Goal: Task Accomplishment & Management: Manage account settings

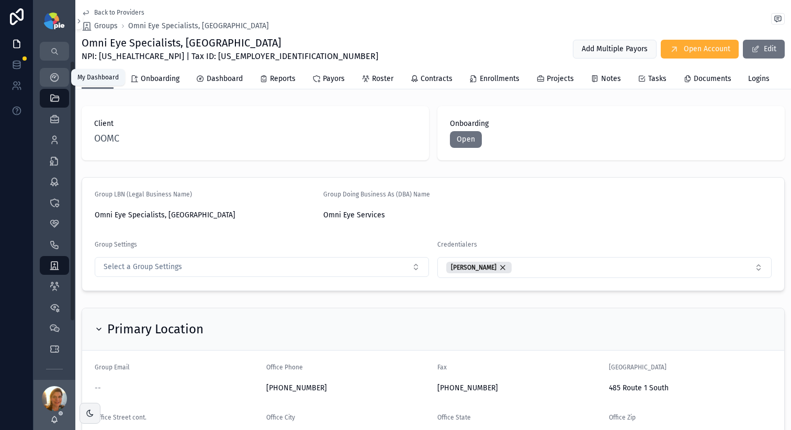
click at [62, 83] on div "My Dashboard" at bounding box center [54, 77] width 17 height 17
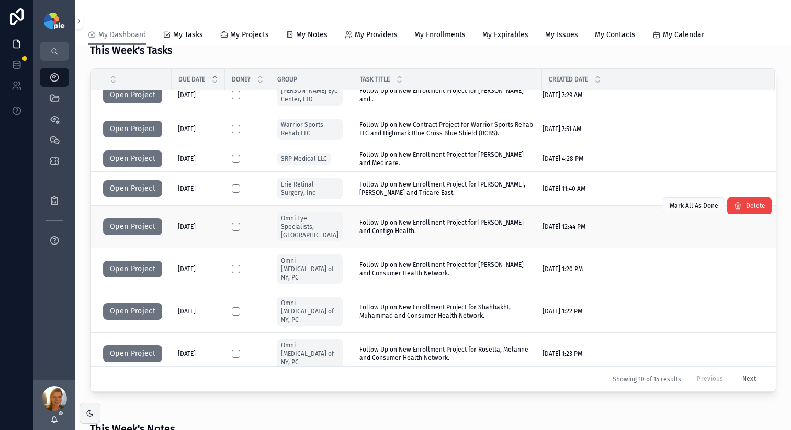
scroll to position [374, 0]
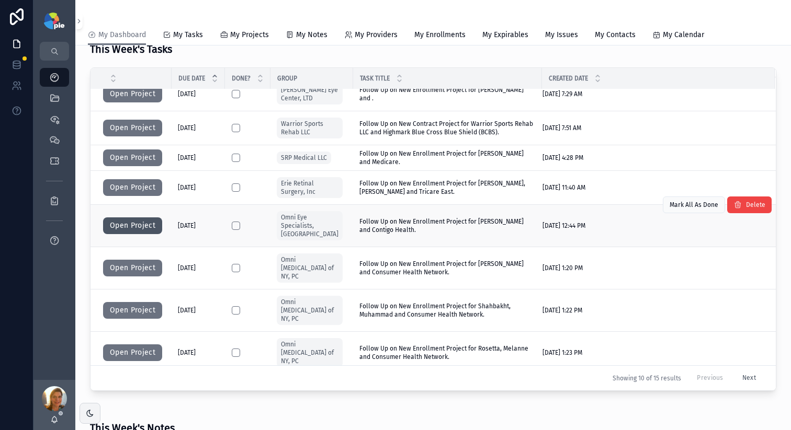
click at [151, 218] on button "Open Project" at bounding box center [132, 226] width 59 height 17
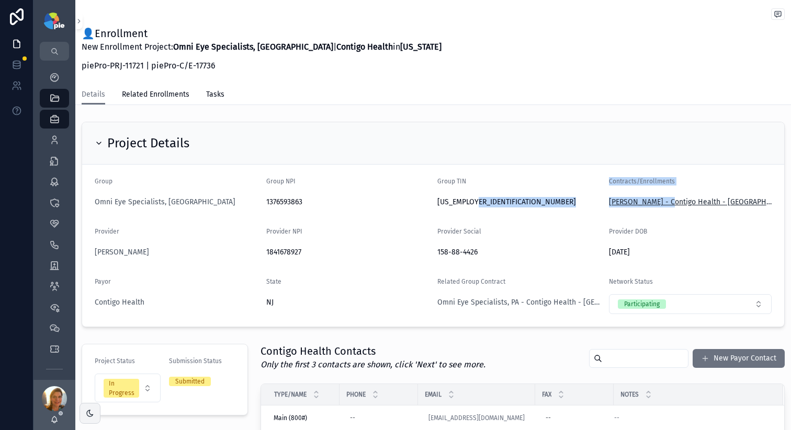
drag, startPoint x: 598, startPoint y: 201, endPoint x: 647, endPoint y: 204, distance: 49.3
click at [657, 200] on form "Group Omni Eye Specialists, PA Group NPI [US_HEALTHCARE_NPI] Group TIN [US_EMPL…" at bounding box center [433, 246] width 702 height 162
copy form "Contracts/Enrollments [PERSON_NAME]"
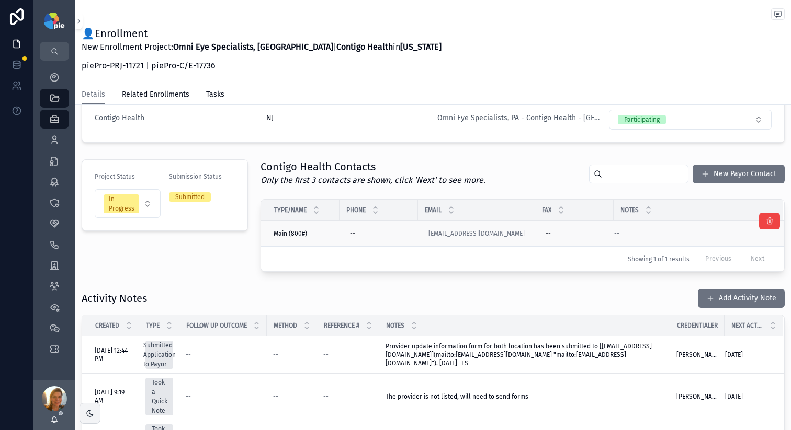
scroll to position [180, 0]
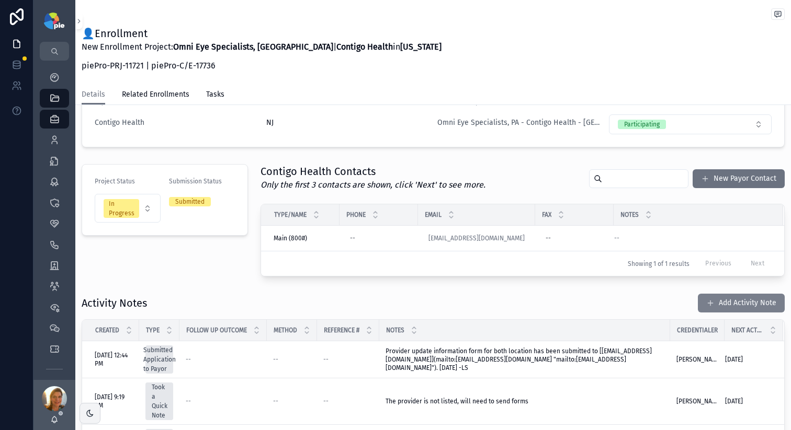
click at [706, 301] on span "scrollable content" at bounding box center [710, 303] width 8 height 8
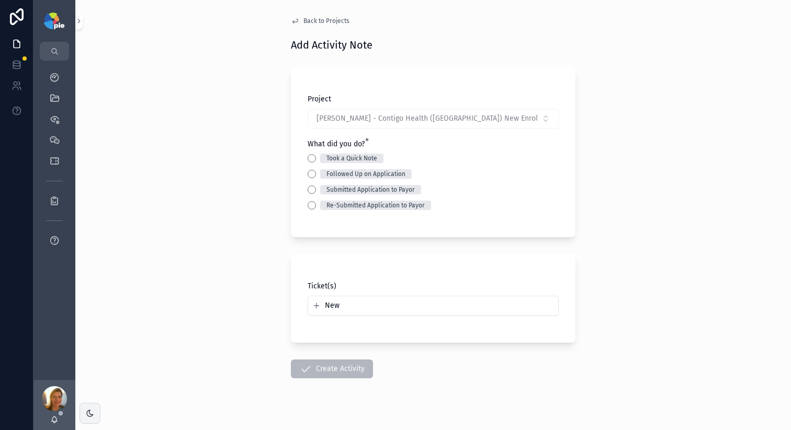
click at [307, 173] on div "Followed Up on Application" at bounding box center [432, 173] width 251 height 9
click at [308, 174] on button "Followed Up on Application" at bounding box center [311, 174] width 8 height 8
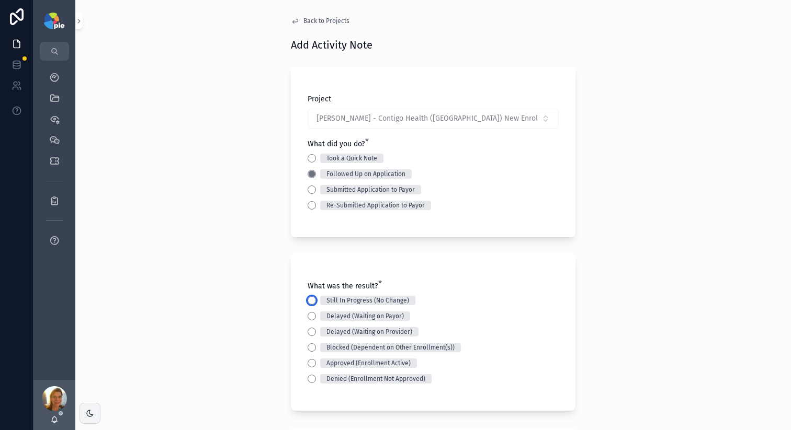
click at [307, 301] on button "Still In Progress (No Change)" at bounding box center [311, 300] width 8 height 8
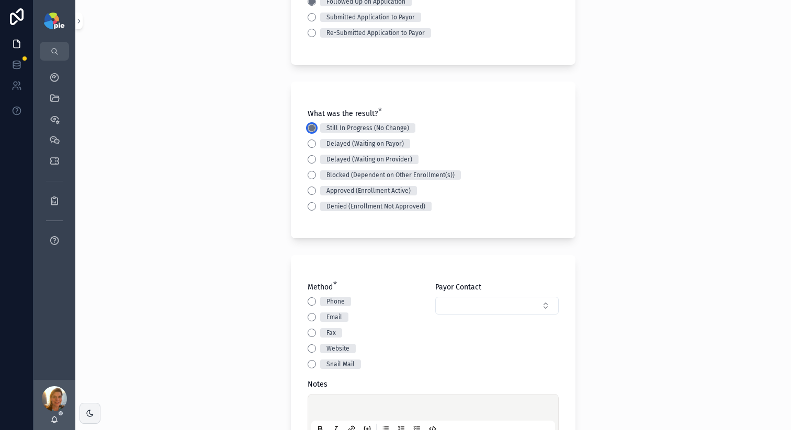
scroll to position [238, 0]
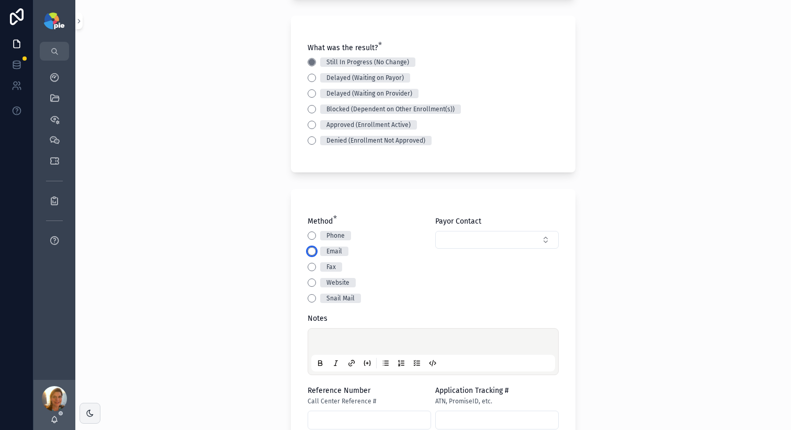
click at [310, 252] on button "Email" at bounding box center [311, 251] width 8 height 8
click at [347, 340] on p "scrollable content" at bounding box center [435, 343] width 244 height 10
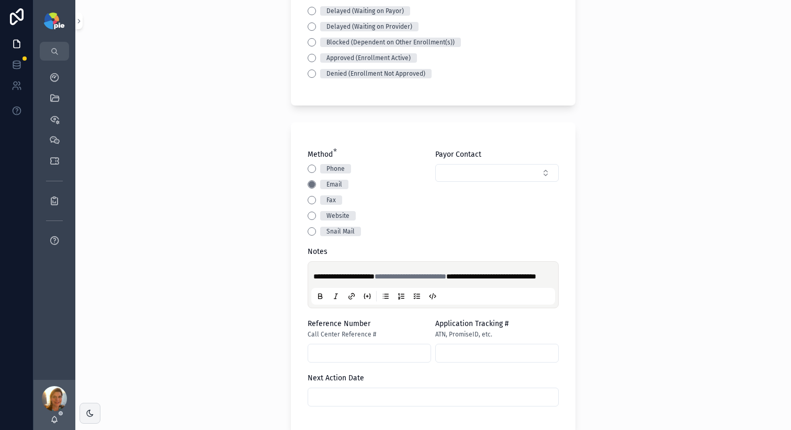
scroll to position [528, 0]
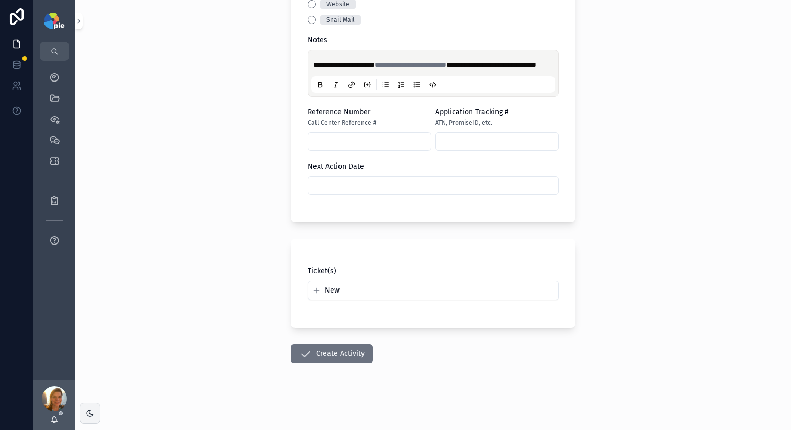
click at [356, 196] on div "**********" at bounding box center [432, 72] width 251 height 268
click at [356, 189] on input "scrollable content" at bounding box center [433, 185] width 250 height 15
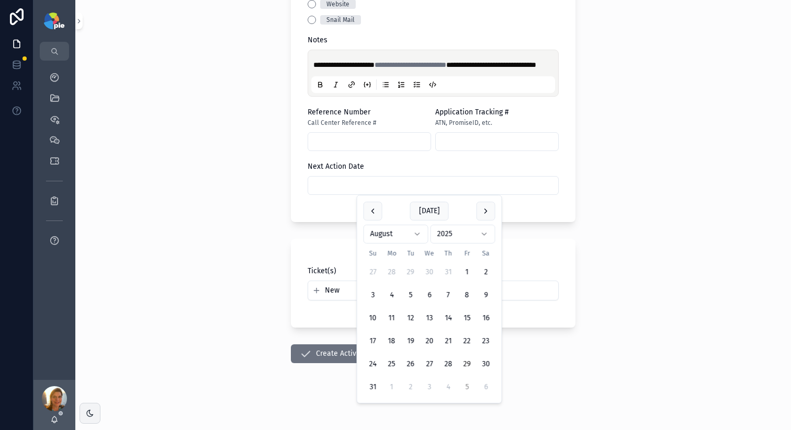
click at [467, 388] on button "5" at bounding box center [466, 387] width 19 height 19
type input "********"
drag, startPoint x: 228, startPoint y: 226, endPoint x: 358, endPoint y: 399, distance: 215.5
click at [233, 240] on div "**********" at bounding box center [432, 215] width 715 height 430
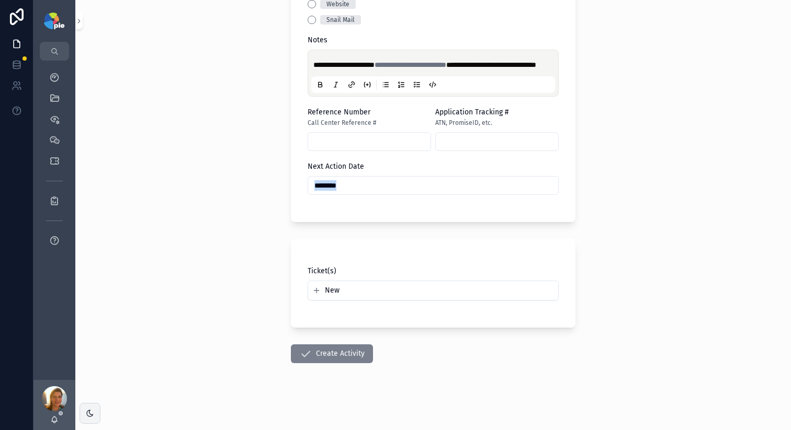
click at [354, 356] on button "Create Activity" at bounding box center [332, 354] width 82 height 19
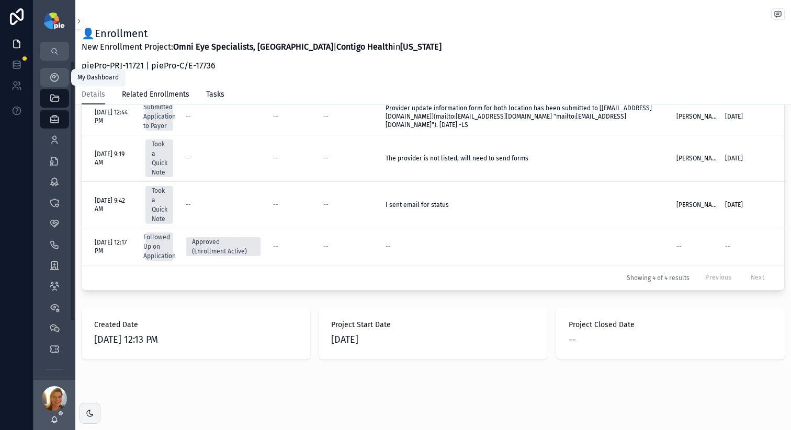
click at [53, 79] on icon "scrollable content" at bounding box center [54, 77] width 10 height 10
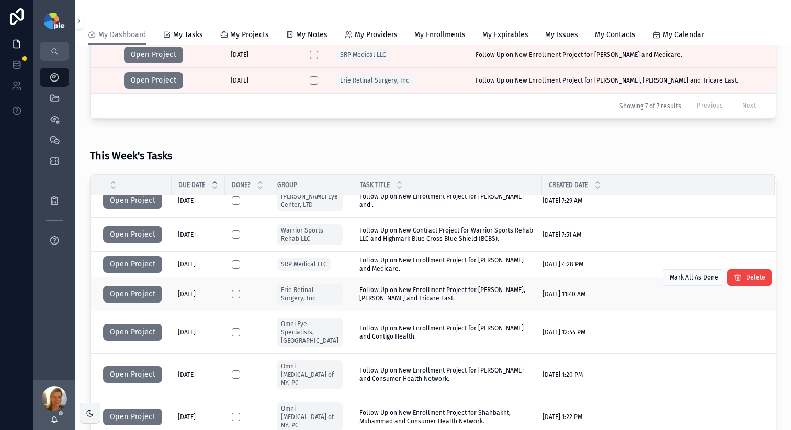
scroll to position [268, 0]
click at [138, 289] on button "Open Project" at bounding box center [132, 293] width 59 height 17
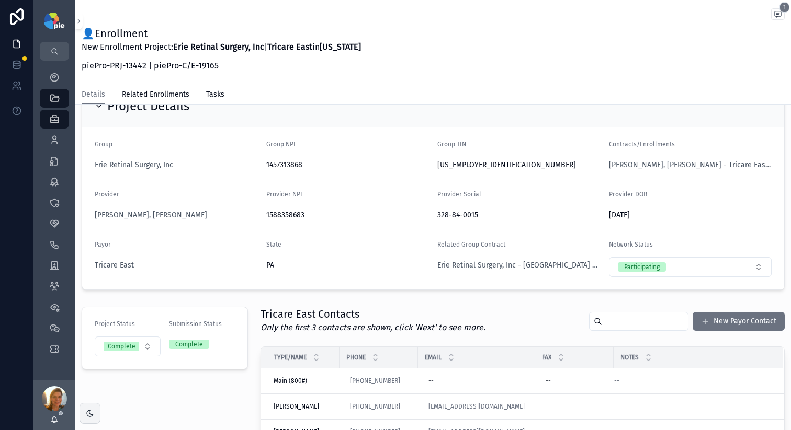
scroll to position [117, 0]
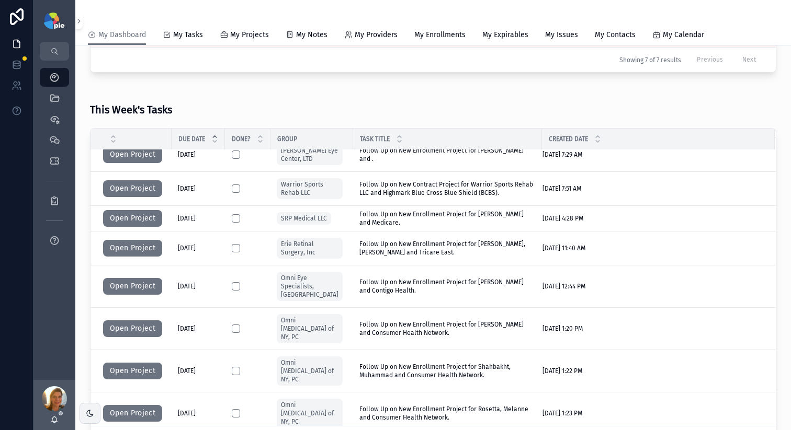
scroll to position [354, 0]
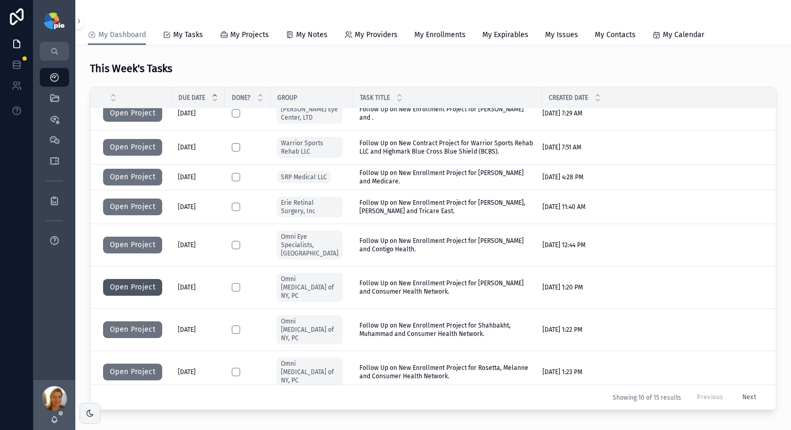
click at [143, 279] on button "Open Project" at bounding box center [132, 287] width 59 height 17
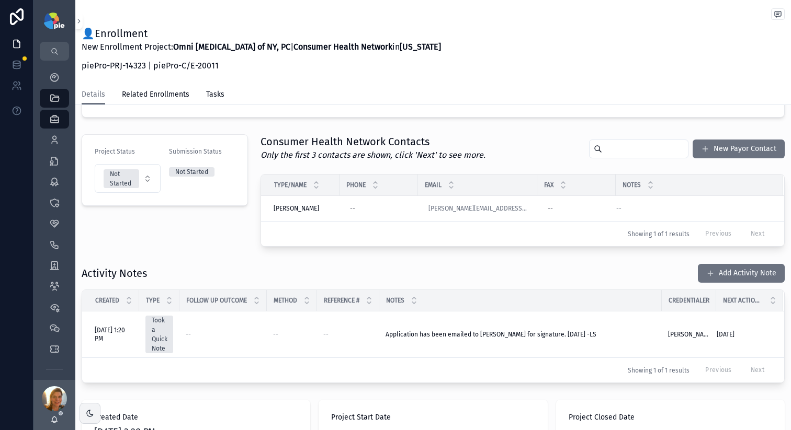
scroll to position [187, 0]
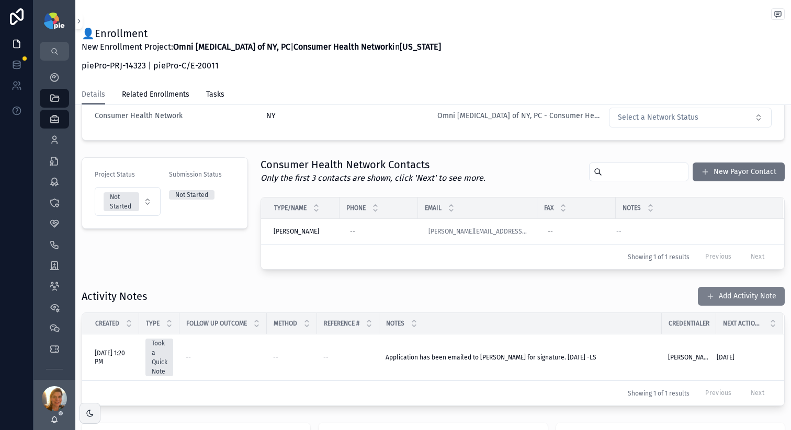
click at [720, 300] on button "Add Activity Note" at bounding box center [740, 296] width 87 height 19
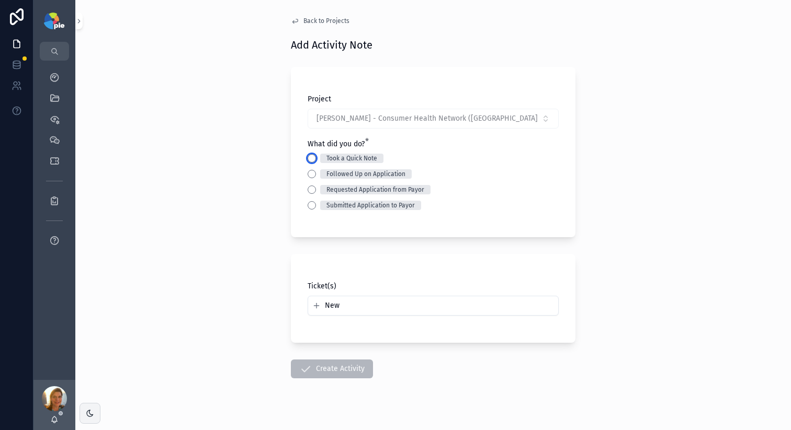
click at [307, 157] on button "Took a Quick Note" at bounding box center [311, 158] width 8 height 8
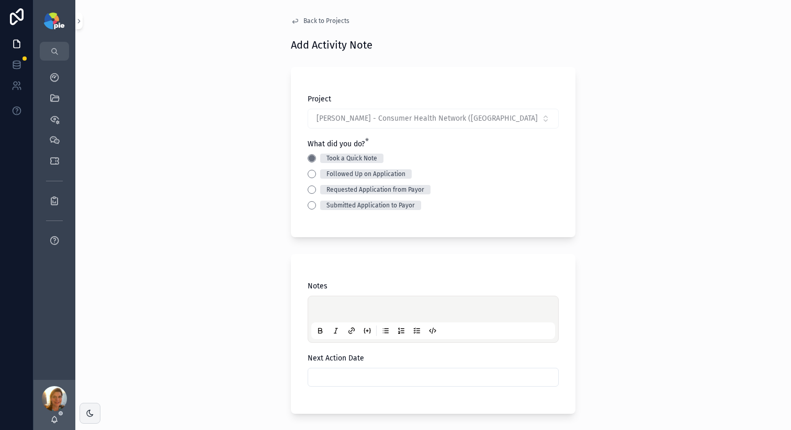
click at [325, 310] on p "scrollable content" at bounding box center [435, 311] width 244 height 10
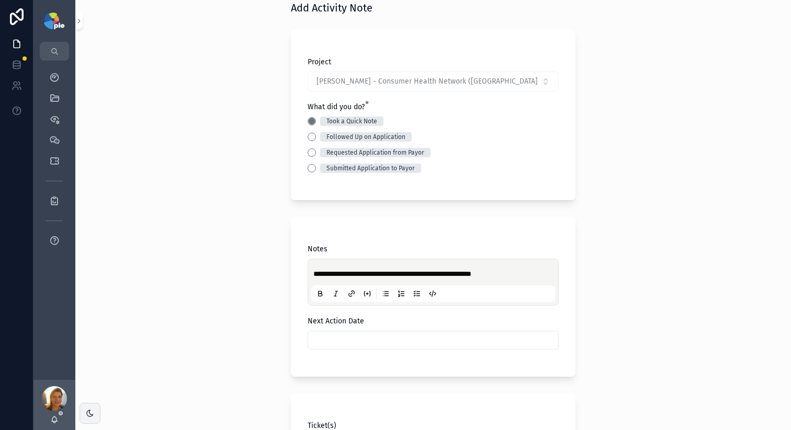
scroll to position [62, 0]
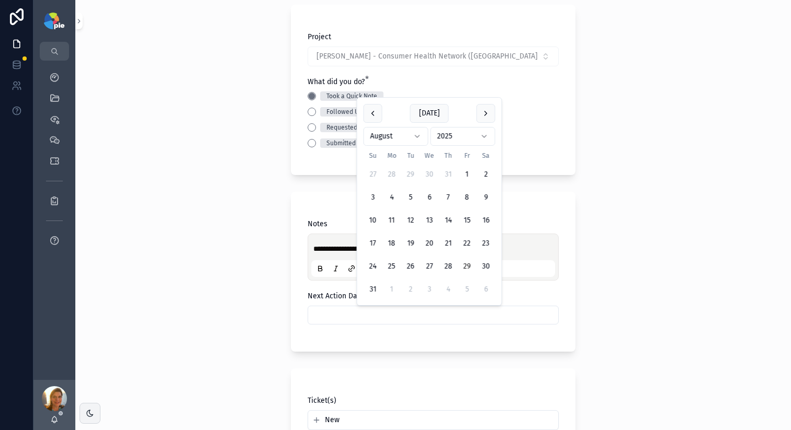
click at [330, 321] on input "scrollable content" at bounding box center [433, 315] width 250 height 15
click at [434, 292] on button "3" at bounding box center [429, 289] width 19 height 19
type input "********"
click at [175, 270] on div "**********" at bounding box center [432, 153] width 715 height 430
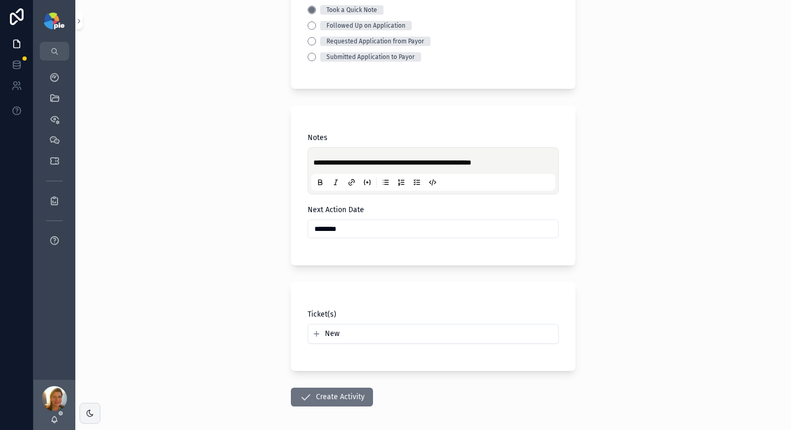
scroll to position [192, 0]
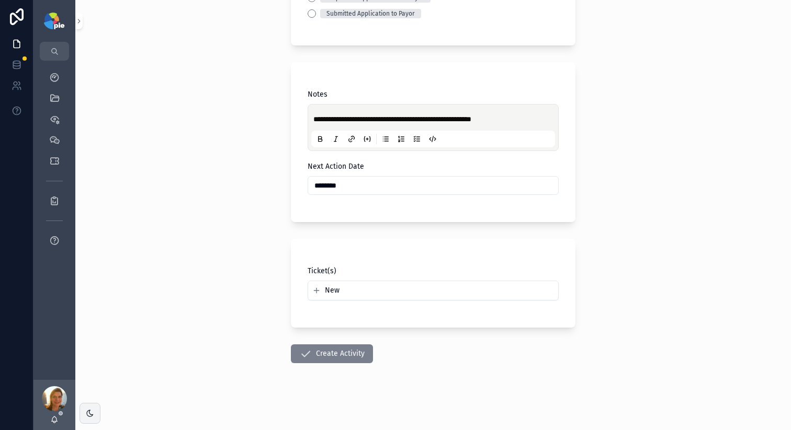
click at [323, 354] on button "Create Activity" at bounding box center [332, 354] width 82 height 19
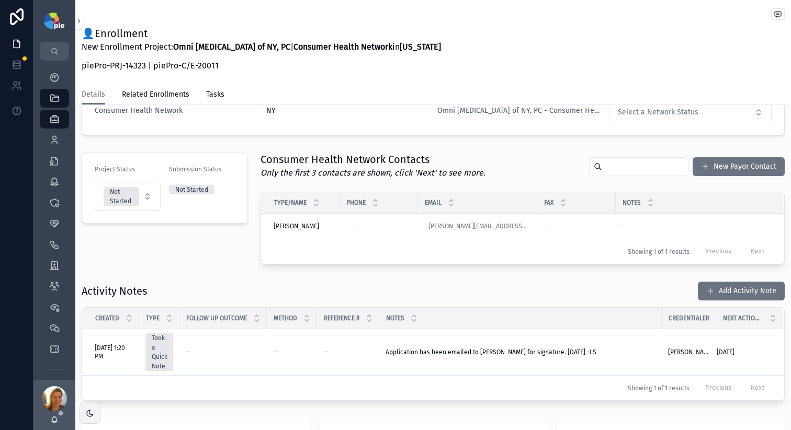
scroll to position [302, 0]
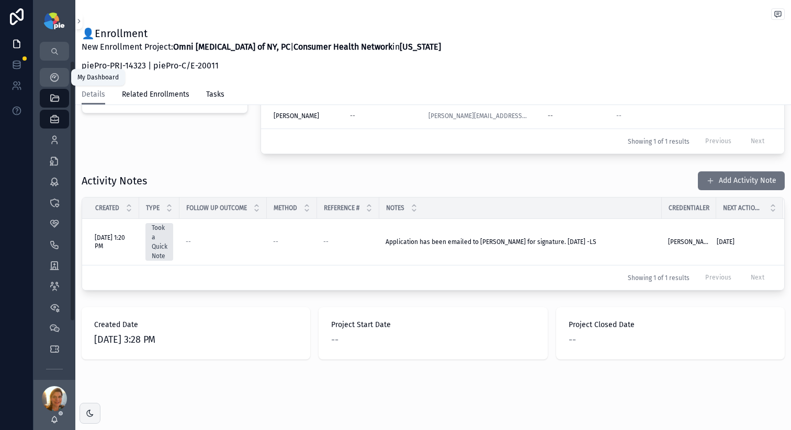
click at [48, 76] on div "My Dashboard" at bounding box center [54, 77] width 17 height 17
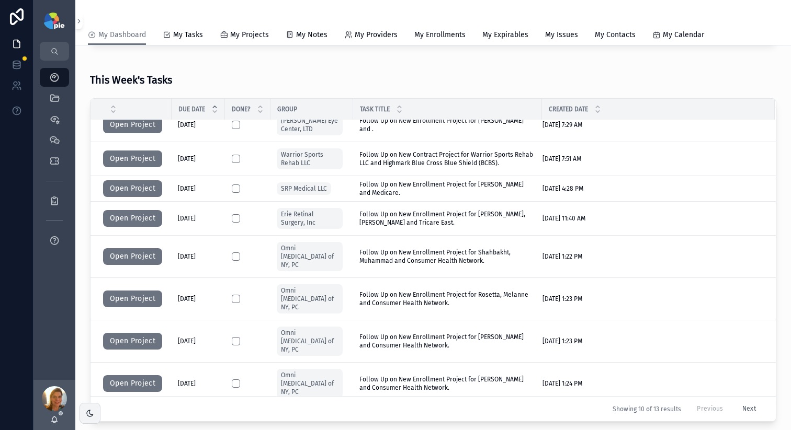
scroll to position [365, 0]
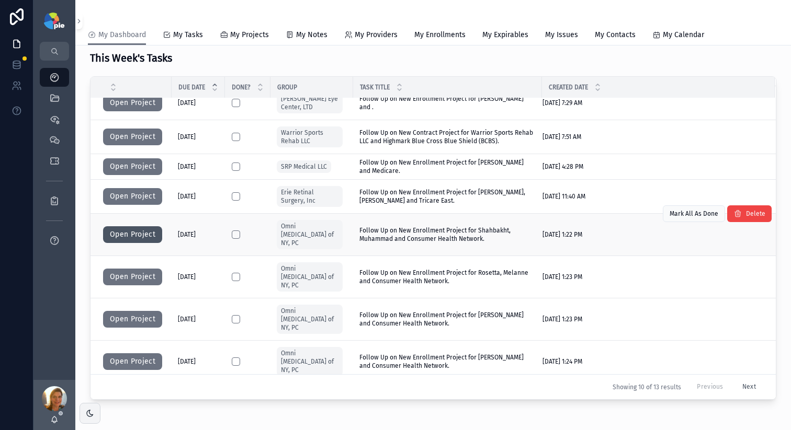
click at [132, 226] on button "Open Project" at bounding box center [132, 234] width 59 height 17
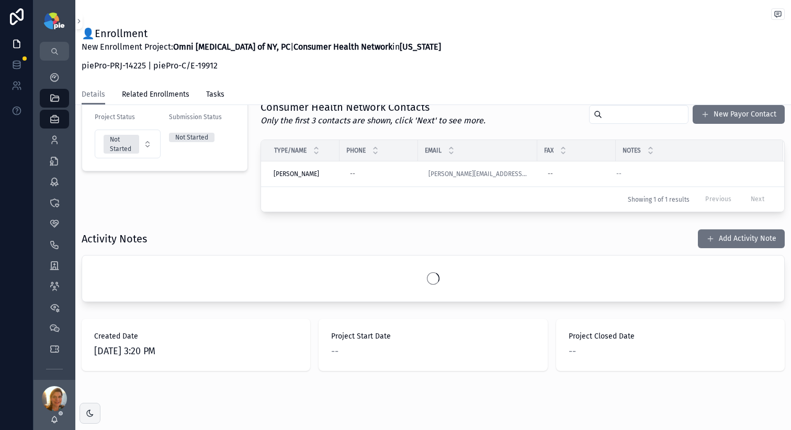
scroll to position [256, 0]
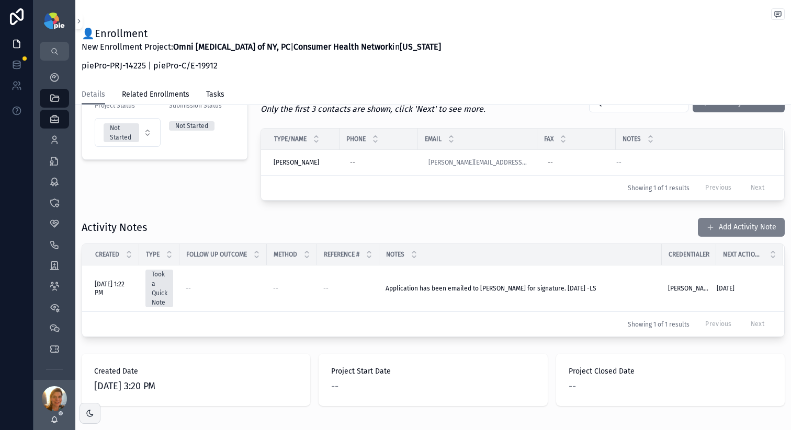
click at [736, 228] on button "Add Activity Note" at bounding box center [740, 227] width 87 height 19
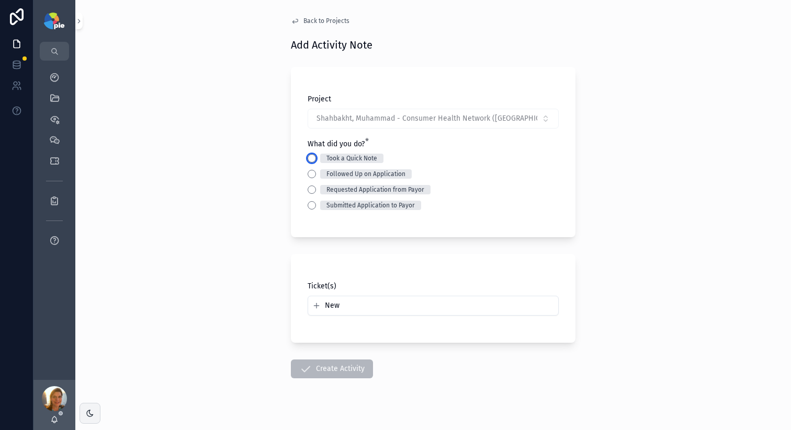
click at [308, 160] on button "Took a Quick Note" at bounding box center [311, 158] width 8 height 8
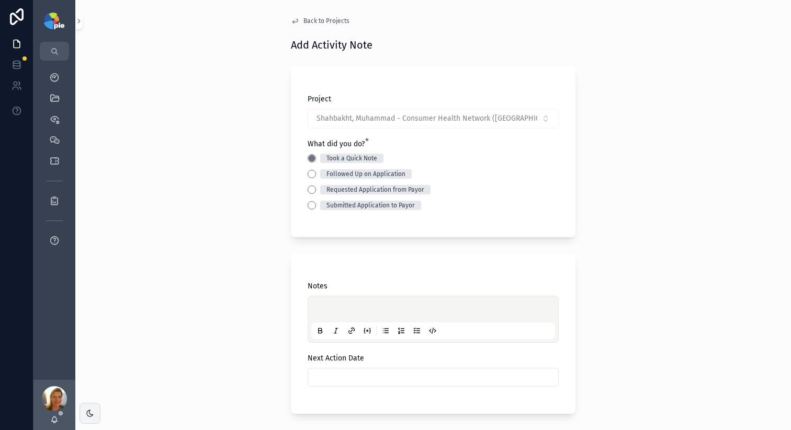
click at [316, 303] on div "scrollable content" at bounding box center [433, 320] width 244 height 40
click at [318, 311] on p "scrollable content" at bounding box center [435, 311] width 244 height 10
drag, startPoint x: 491, startPoint y: 312, endPoint x: 338, endPoint y: 305, distance: 152.8
click at [278, 309] on div "**********" at bounding box center [432, 215] width 715 height 430
click at [313, 307] on span "**********" at bounding box center [384, 310] width 142 height 7
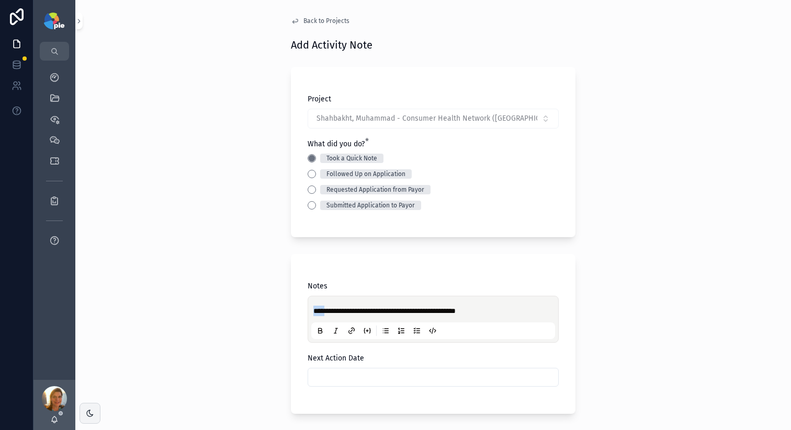
click at [313, 307] on span "**********" at bounding box center [384, 310] width 142 height 7
copy span "****"
click at [308, 372] on input "scrollable content" at bounding box center [433, 377] width 250 height 15
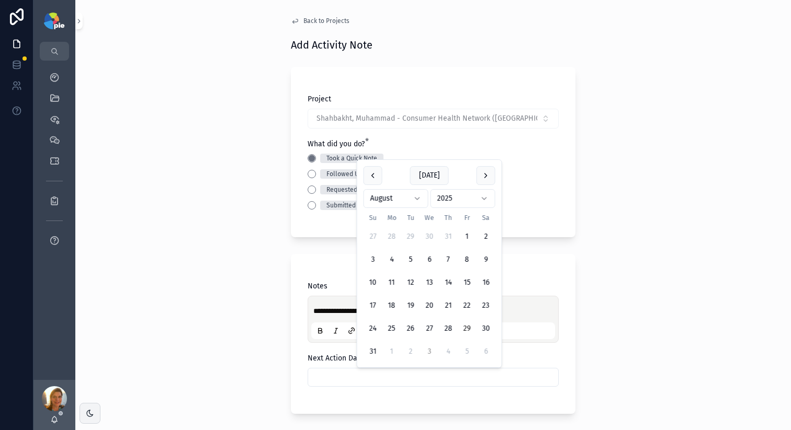
click at [429, 353] on button "3" at bounding box center [429, 351] width 19 height 19
type input "********"
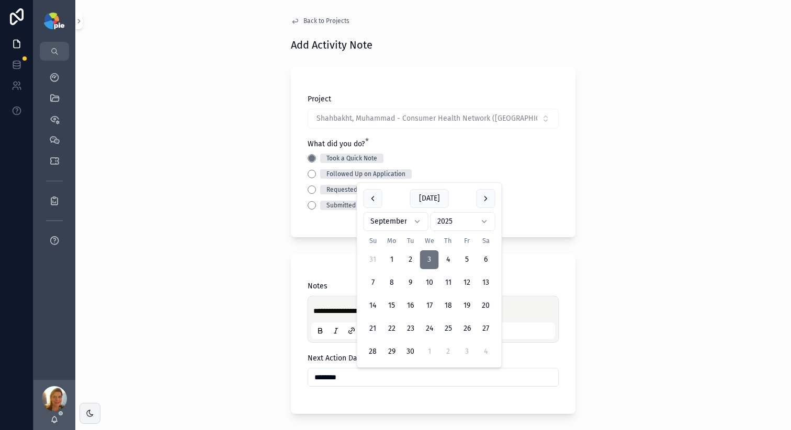
click at [197, 344] on div "**********" at bounding box center [432, 215] width 715 height 430
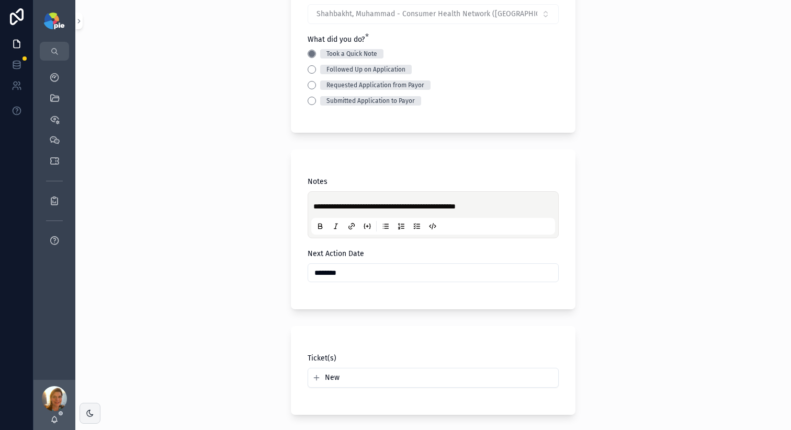
scroll to position [192, 0]
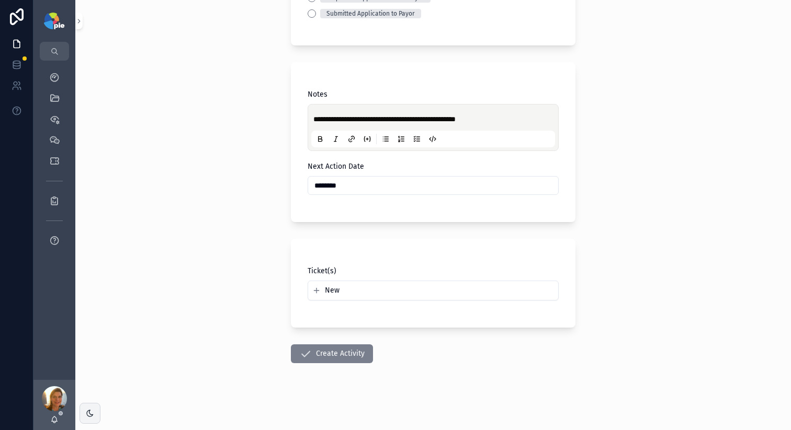
click at [332, 352] on button "Create Activity" at bounding box center [332, 354] width 82 height 19
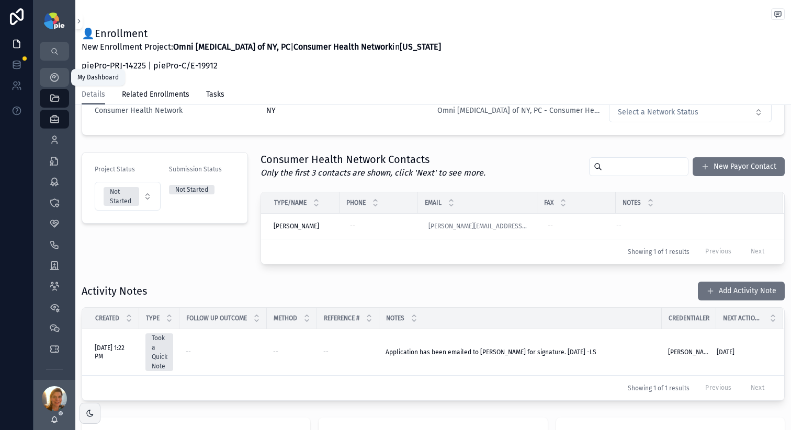
click at [54, 81] on icon "scrollable content" at bounding box center [54, 77] width 10 height 10
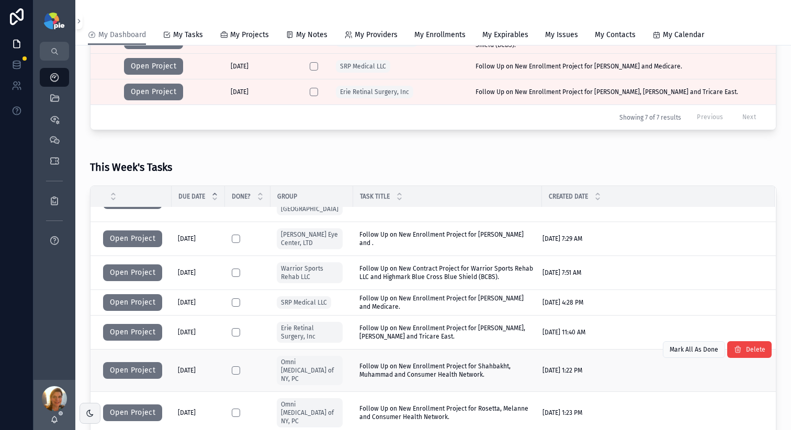
scroll to position [36, 0]
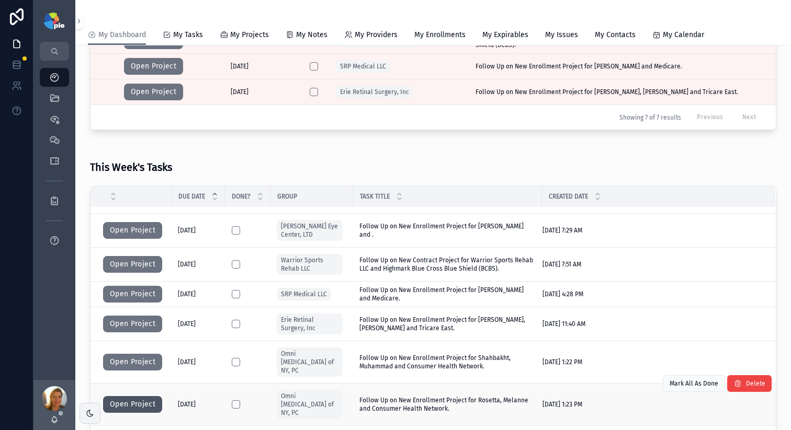
click at [126, 396] on button "Open Project" at bounding box center [132, 404] width 59 height 17
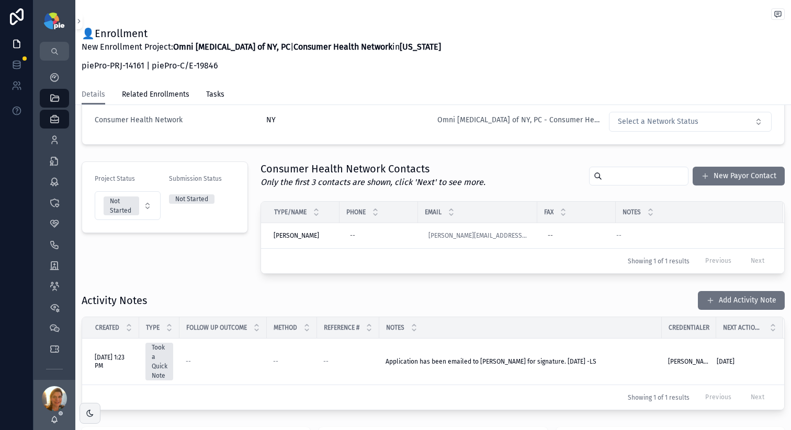
scroll to position [184, 0]
click at [739, 304] on button "Add Activity Note" at bounding box center [740, 299] width 87 height 19
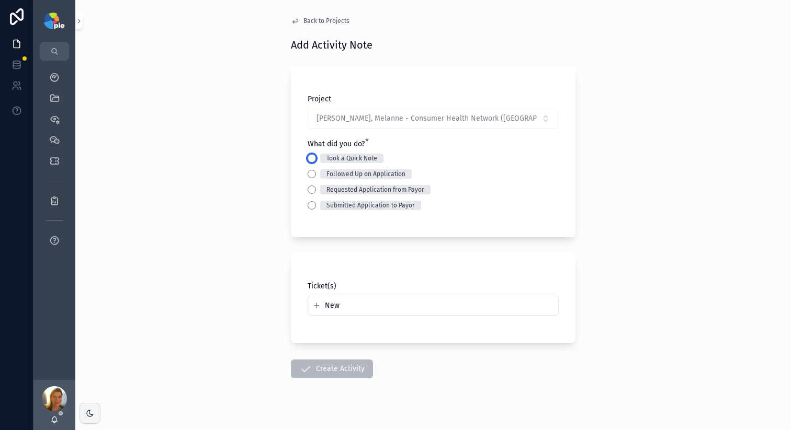
click at [308, 156] on button "Took a Quick Note" at bounding box center [311, 158] width 8 height 8
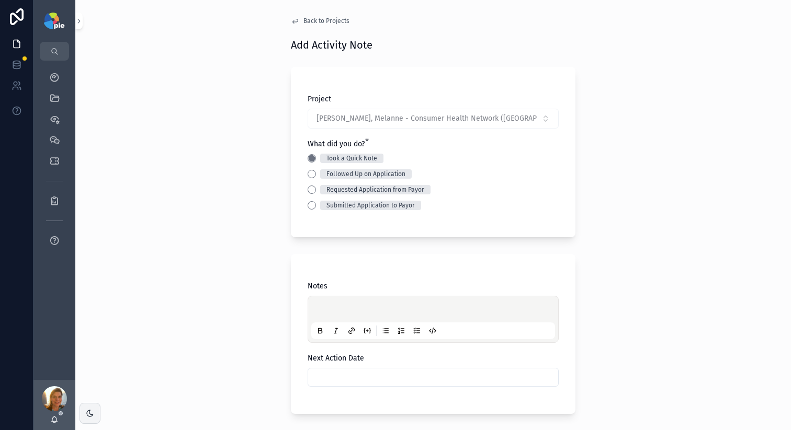
click at [331, 302] on div "scrollable content" at bounding box center [433, 320] width 244 height 40
click at [332, 307] on p "scrollable content" at bounding box center [435, 311] width 244 height 10
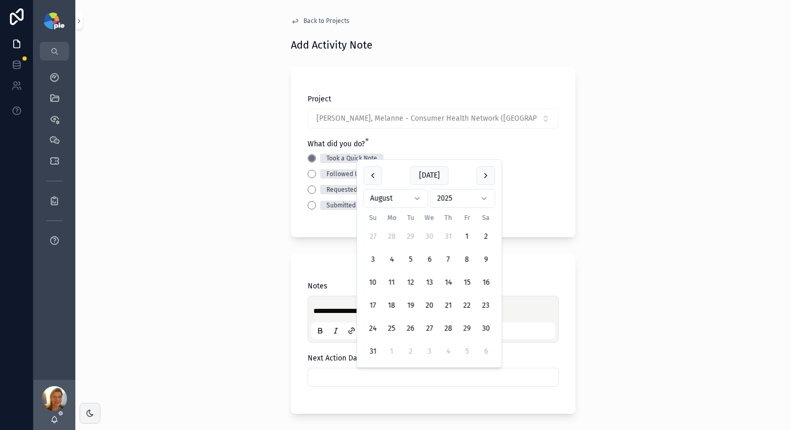
click at [334, 384] on input "scrollable content" at bounding box center [433, 377] width 250 height 15
click at [427, 354] on button "3" at bounding box center [429, 351] width 19 height 19
type input "********"
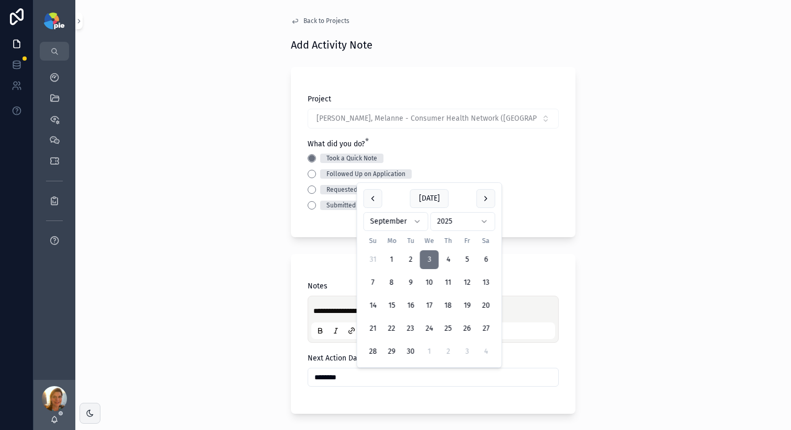
click at [213, 321] on div "**********" at bounding box center [432, 215] width 715 height 430
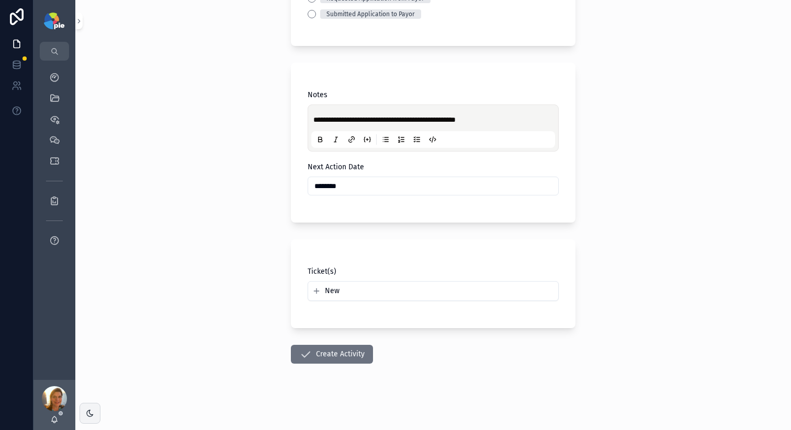
scroll to position [192, 0]
click at [347, 358] on button "Create Activity" at bounding box center [332, 354] width 82 height 19
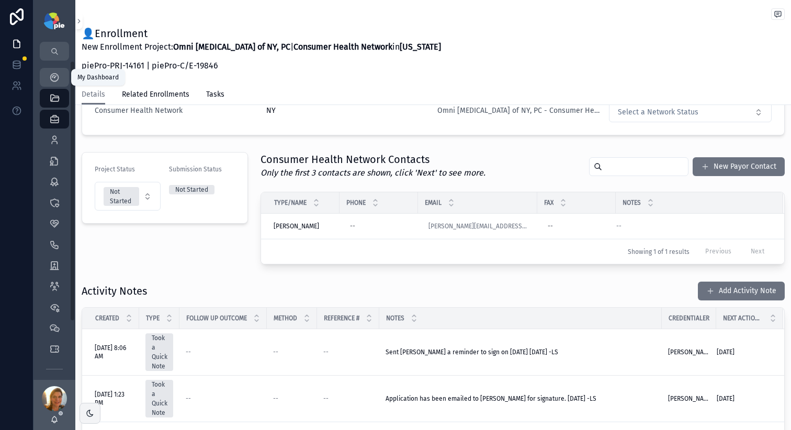
click at [49, 76] on icon "scrollable content" at bounding box center [54, 77] width 10 height 10
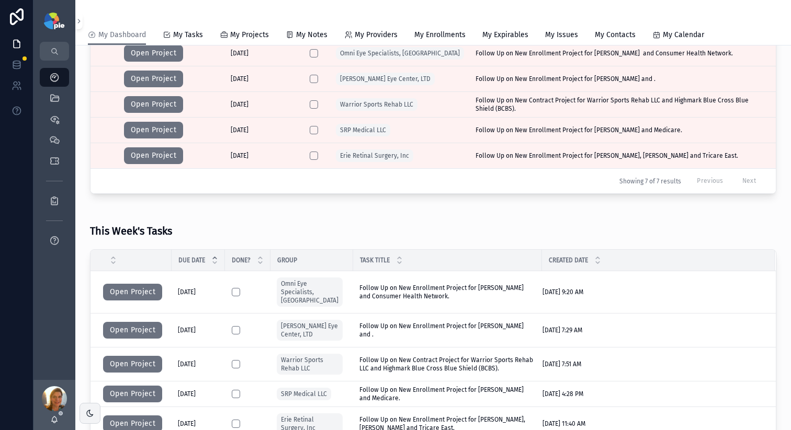
scroll to position [348, 0]
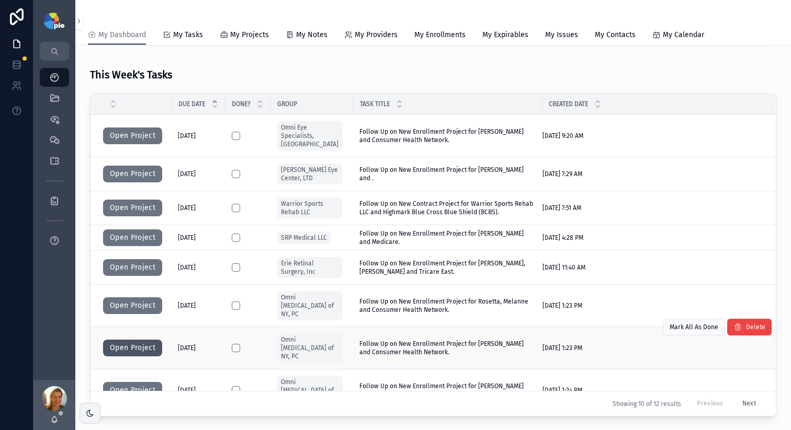
click at [139, 340] on button "Open Project" at bounding box center [132, 348] width 59 height 17
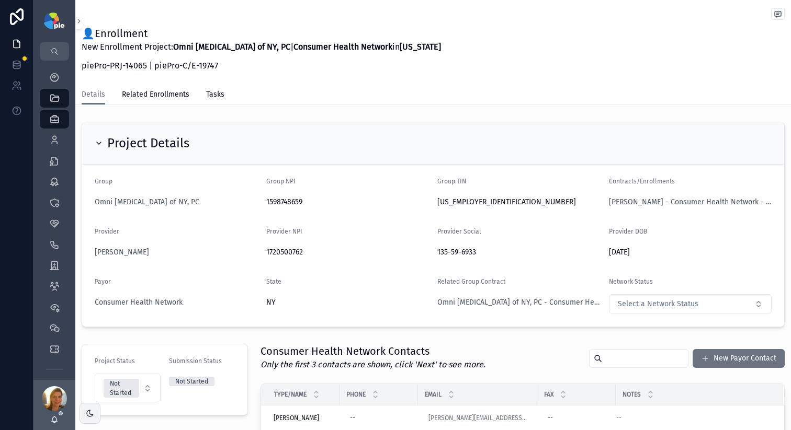
scroll to position [149, 0]
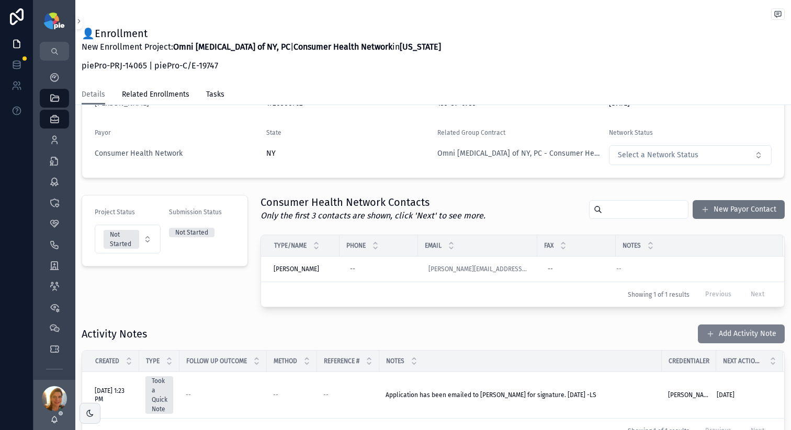
click at [720, 326] on div "Activity Notes Add Activity Note Created Type Follow Up Outcome Method Referenc…" at bounding box center [432, 384] width 715 height 128
click at [724, 321] on div "Activity Notes Add Activity Note Created Type Follow Up Outcome Method Referenc…" at bounding box center [432, 384] width 715 height 128
click at [724, 330] on button "Add Activity Note" at bounding box center [740, 334] width 87 height 19
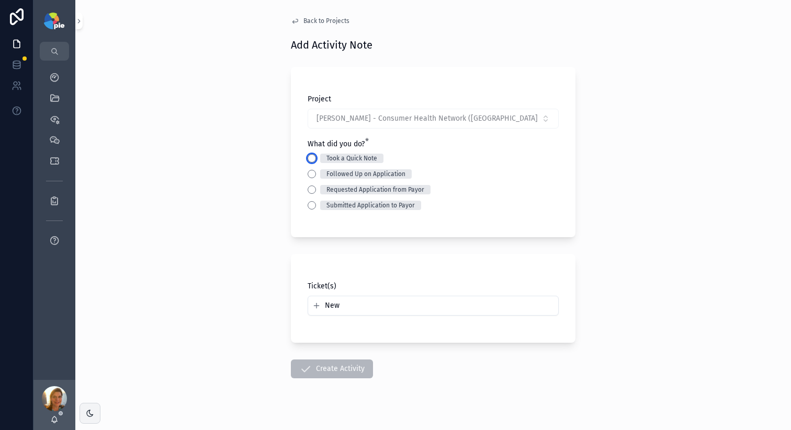
click at [308, 161] on button "Took a Quick Note" at bounding box center [311, 158] width 8 height 8
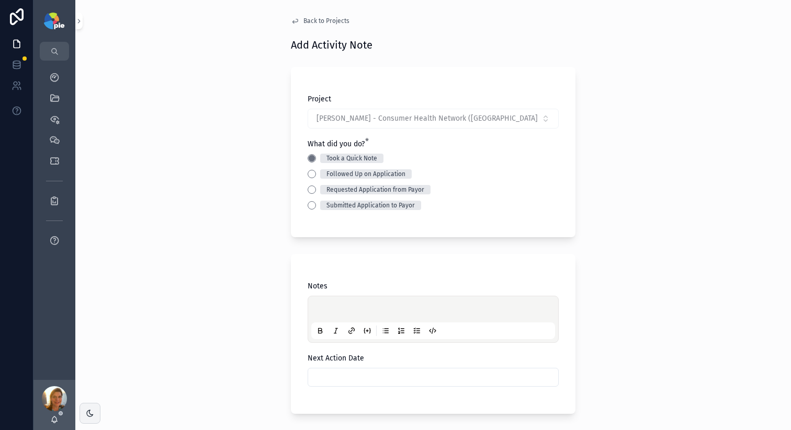
click at [329, 311] on p "scrollable content" at bounding box center [435, 311] width 244 height 10
click at [335, 387] on div "**********" at bounding box center [432, 339] width 251 height 116
click at [341, 380] on input "scrollable content" at bounding box center [433, 377] width 250 height 15
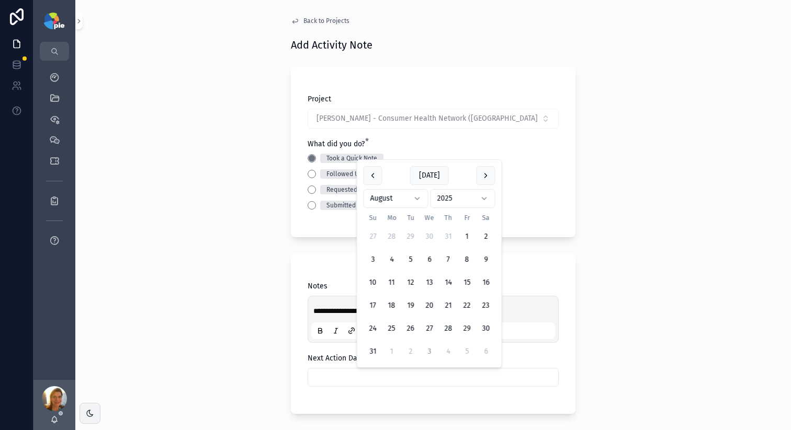
click at [424, 349] on button "3" at bounding box center [429, 351] width 19 height 19
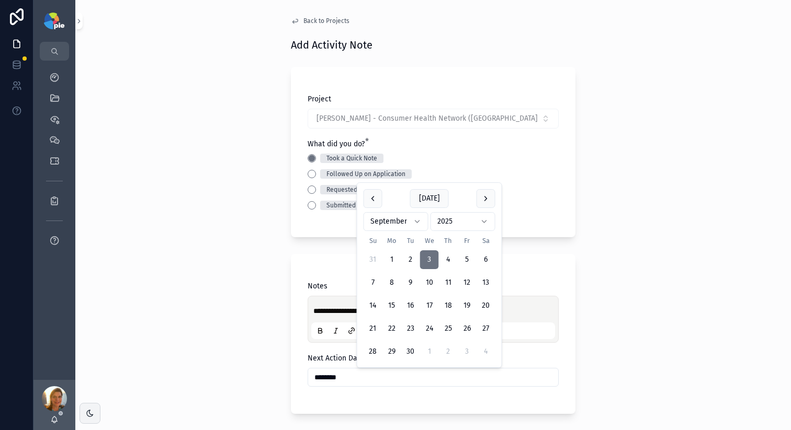
type input "********"
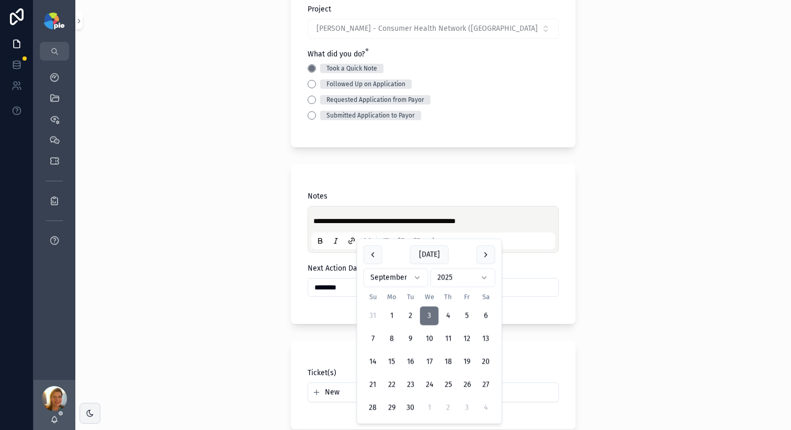
scroll to position [166, 0]
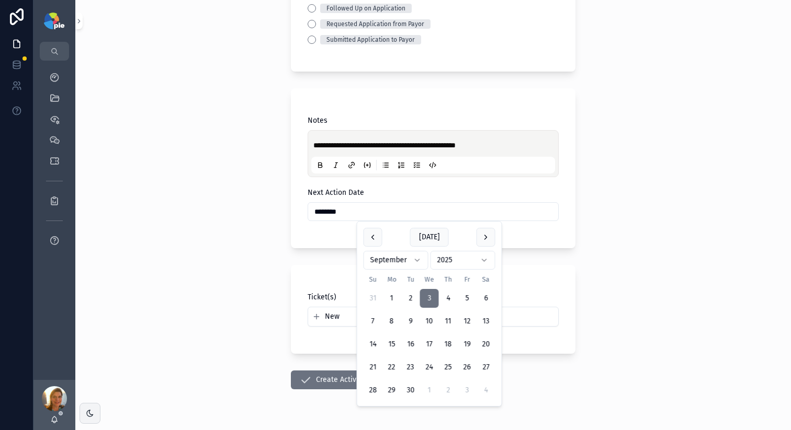
click at [328, 389] on button "Create Activity" at bounding box center [332, 380] width 82 height 19
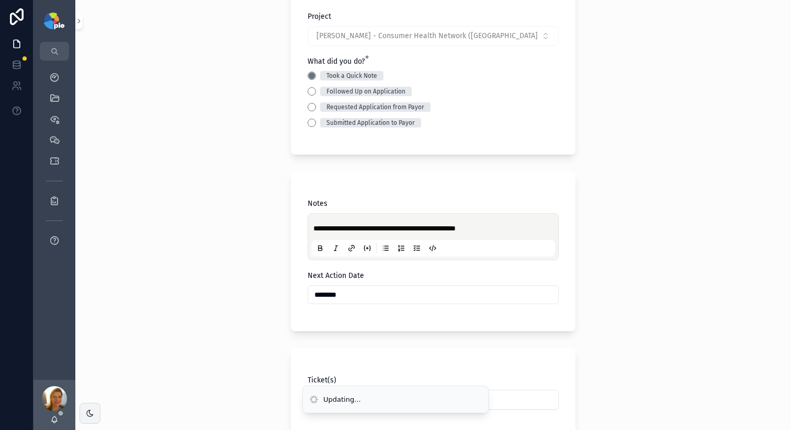
scroll to position [0, 0]
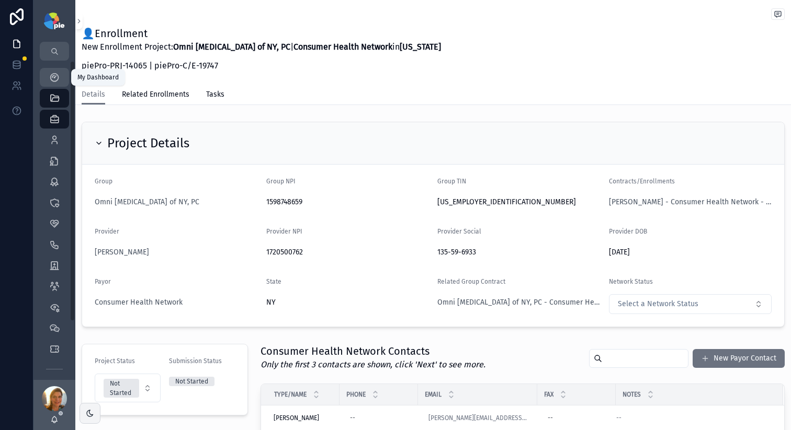
click at [53, 74] on icon "scrollable content" at bounding box center [54, 77] width 10 height 10
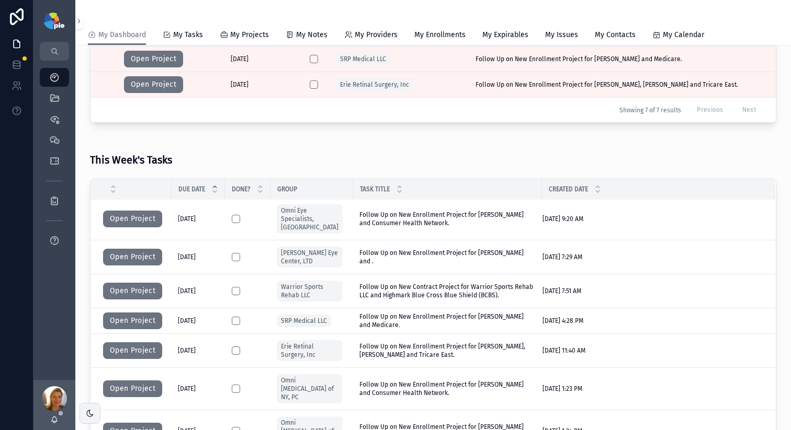
scroll to position [54, 0]
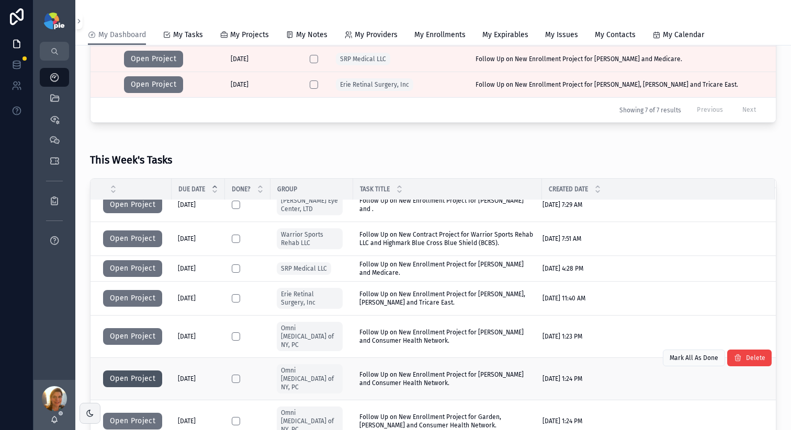
click at [122, 371] on button "Open Project" at bounding box center [132, 379] width 59 height 17
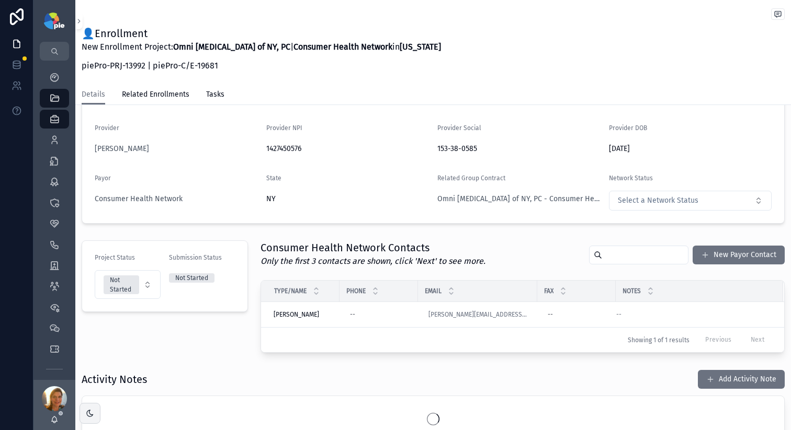
scroll to position [250, 0]
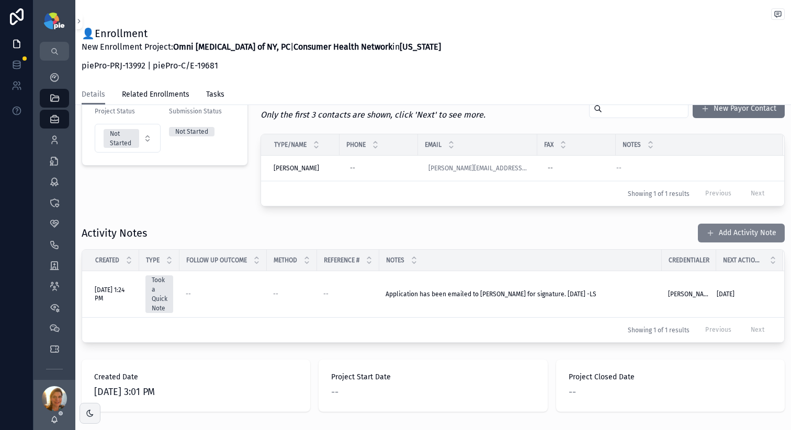
click at [704, 239] on button "Add Activity Note" at bounding box center [740, 233] width 87 height 19
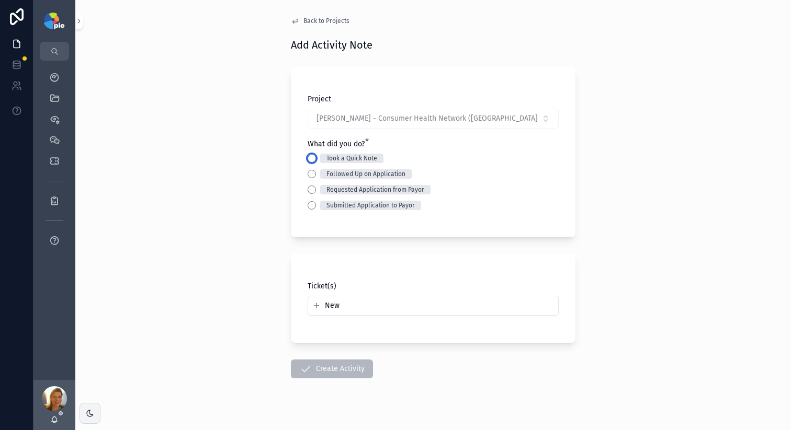
click at [307, 158] on button "Took a Quick Note" at bounding box center [311, 158] width 8 height 8
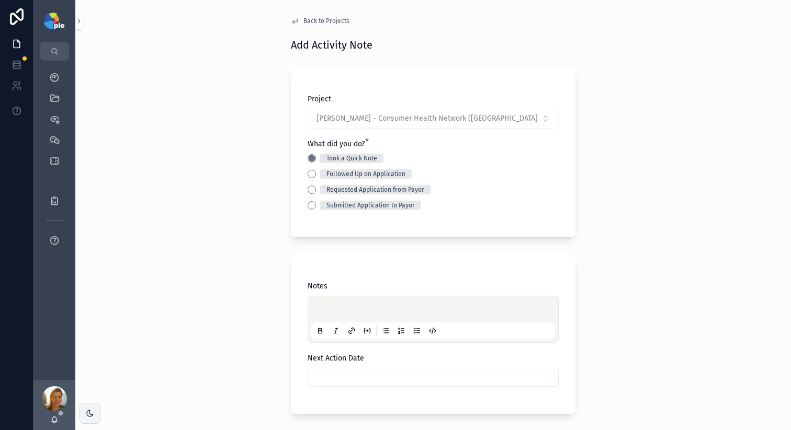
click at [316, 300] on div "scrollable content" at bounding box center [433, 320] width 244 height 40
click at [317, 303] on div "scrollable content" at bounding box center [433, 320] width 244 height 40
click at [317, 308] on p "scrollable content" at bounding box center [435, 311] width 244 height 10
click at [264, 318] on div "**********" at bounding box center [432, 215] width 715 height 430
click at [361, 377] on input "scrollable content" at bounding box center [433, 377] width 250 height 15
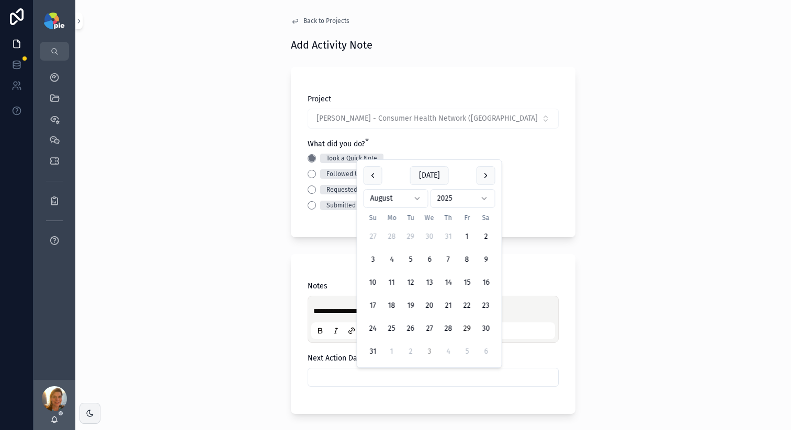
click at [421, 352] on button "3" at bounding box center [429, 351] width 19 height 19
type input "********"
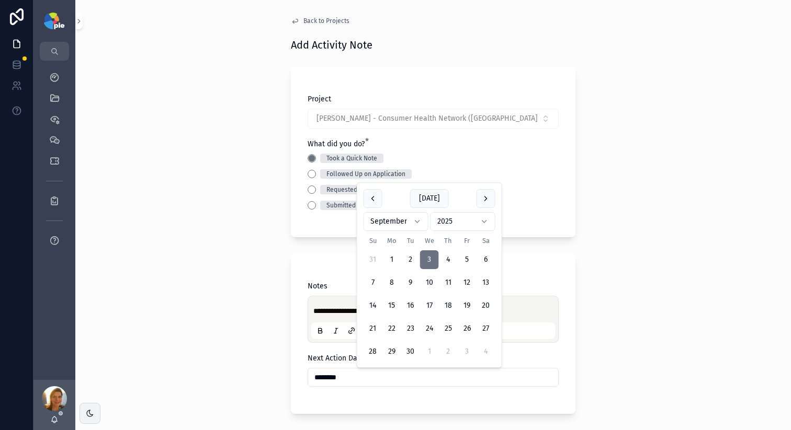
click at [249, 316] on div "**********" at bounding box center [432, 215] width 715 height 430
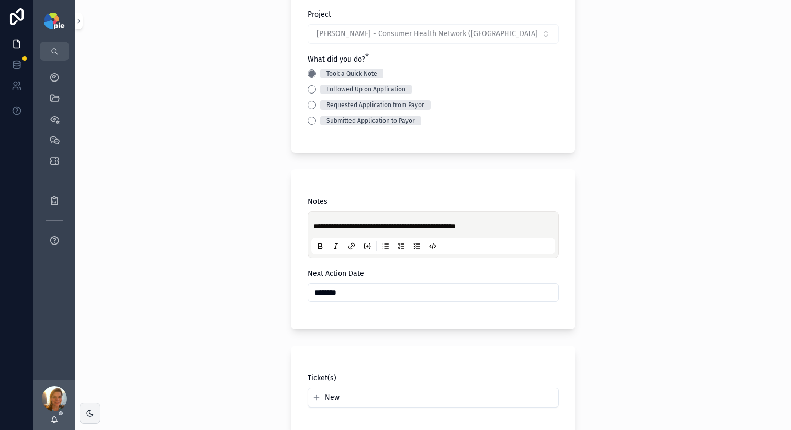
scroll to position [192, 0]
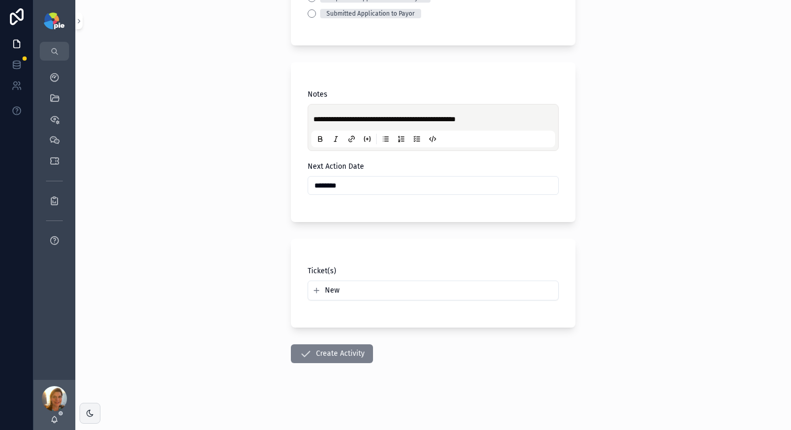
click at [340, 359] on button "Create Activity" at bounding box center [332, 354] width 82 height 19
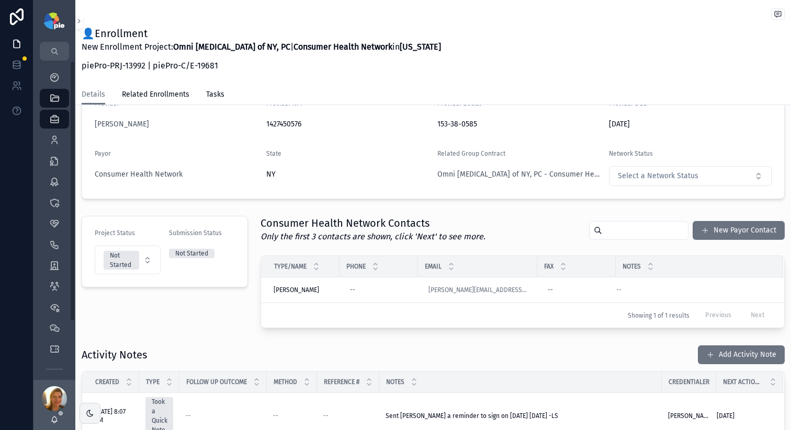
scroll to position [267, 0]
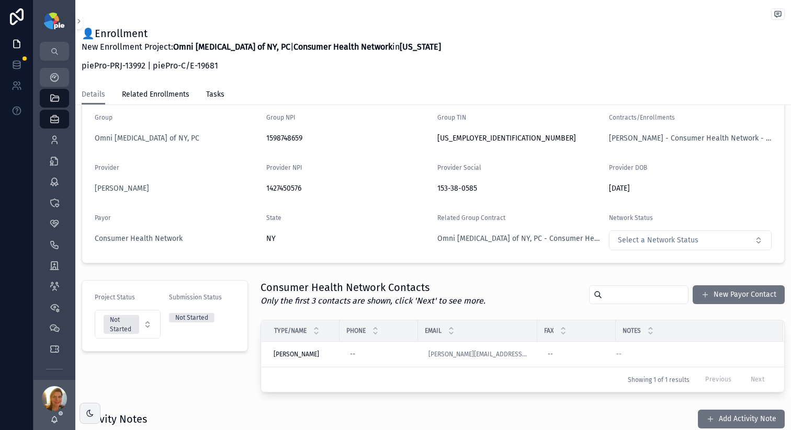
scroll to position [66, 0]
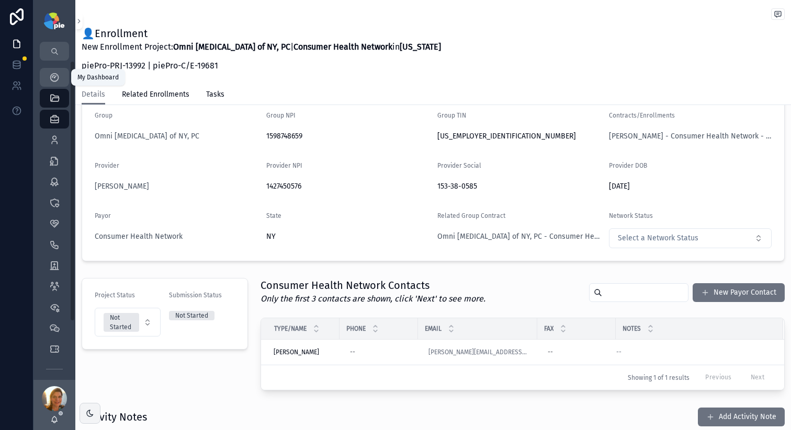
click at [52, 82] on icon "scrollable content" at bounding box center [54, 77] width 10 height 10
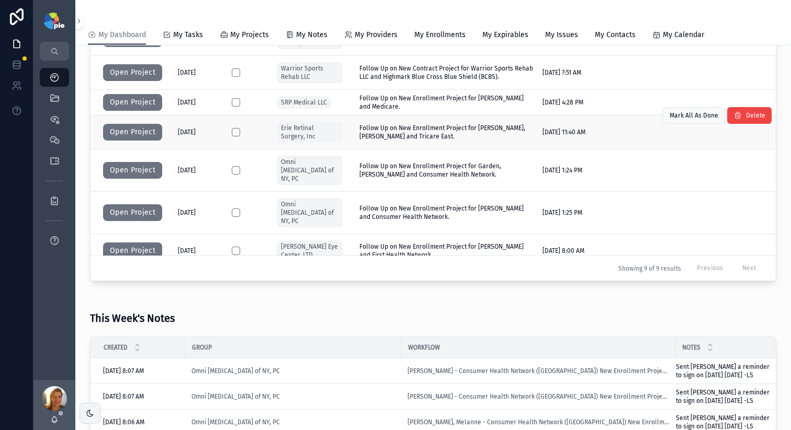
scroll to position [483, 0]
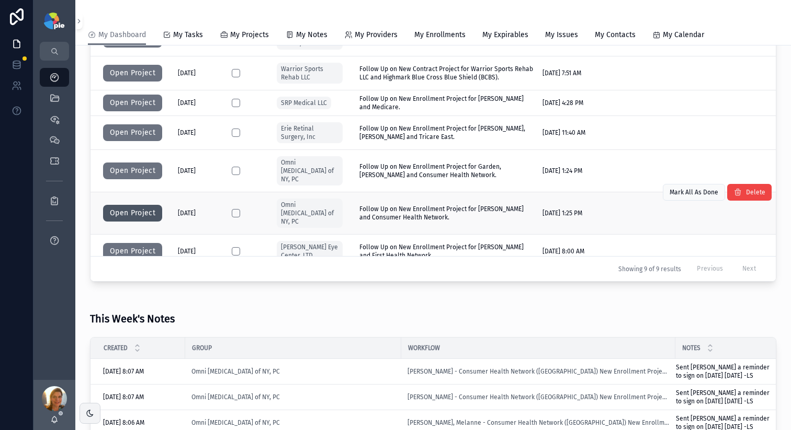
click at [138, 205] on button "Open Project" at bounding box center [132, 213] width 59 height 17
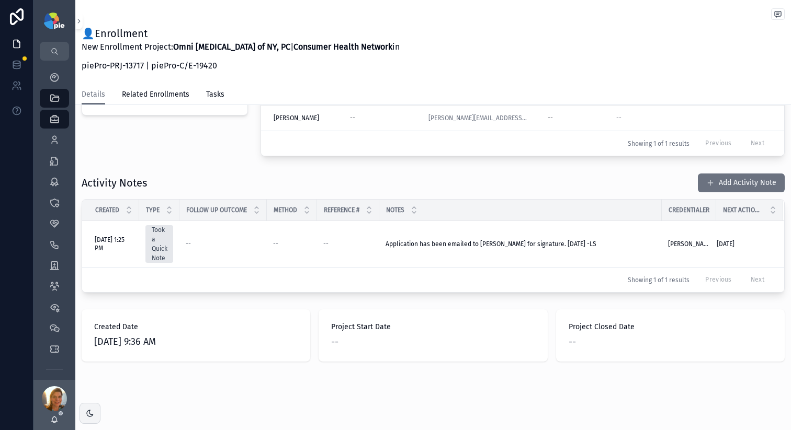
scroll to position [302, 0]
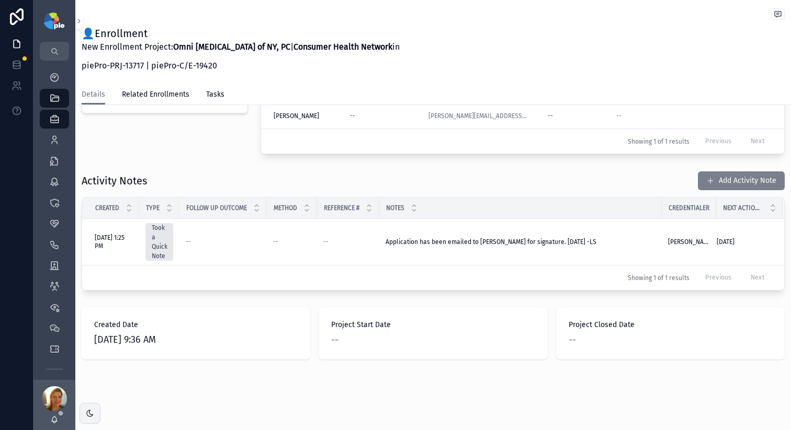
click at [711, 186] on button "Add Activity Note" at bounding box center [740, 180] width 87 height 19
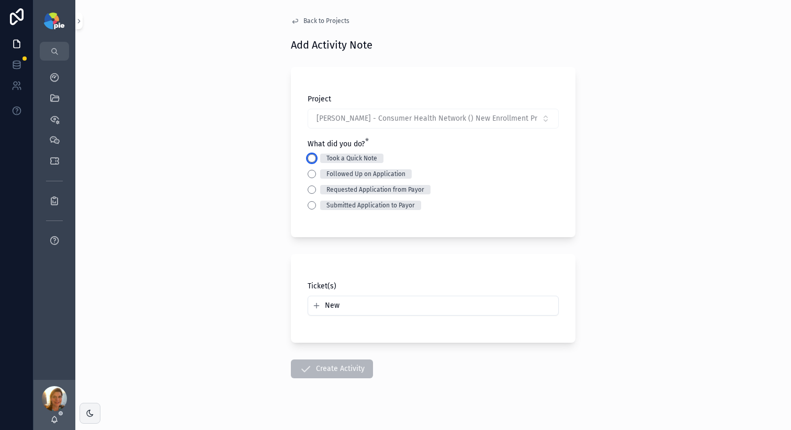
click at [307, 158] on button "Took a Quick Note" at bounding box center [311, 158] width 8 height 8
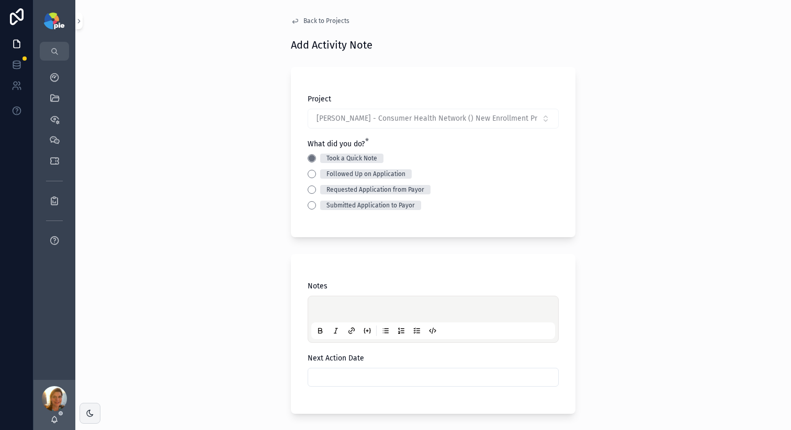
click at [317, 305] on div "scrollable content" at bounding box center [433, 320] width 244 height 40
click at [317, 307] on p "scrollable content" at bounding box center [435, 311] width 244 height 10
click at [351, 374] on input "scrollable content" at bounding box center [433, 377] width 250 height 15
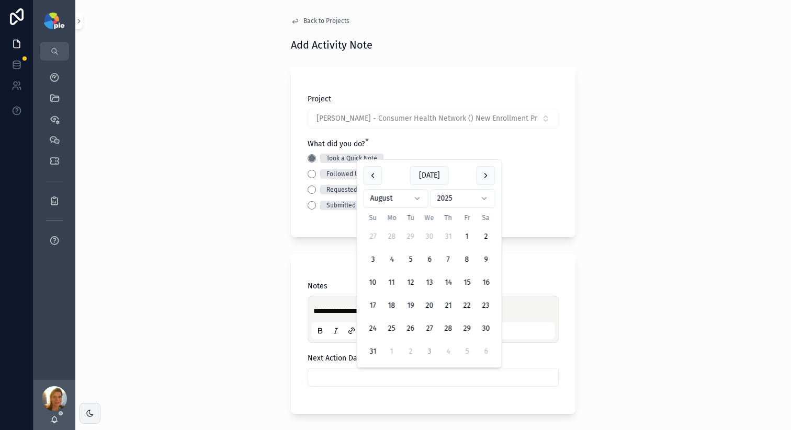
click at [428, 353] on button "3" at bounding box center [429, 351] width 19 height 19
type input "********"
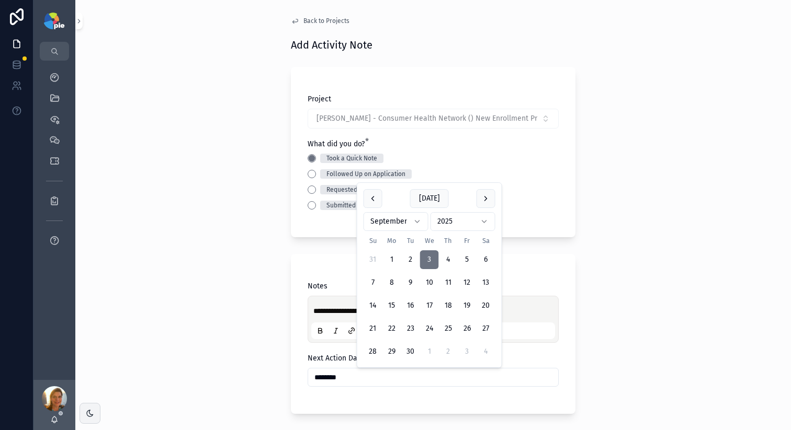
click at [164, 289] on div "**********" at bounding box center [432, 215] width 715 height 430
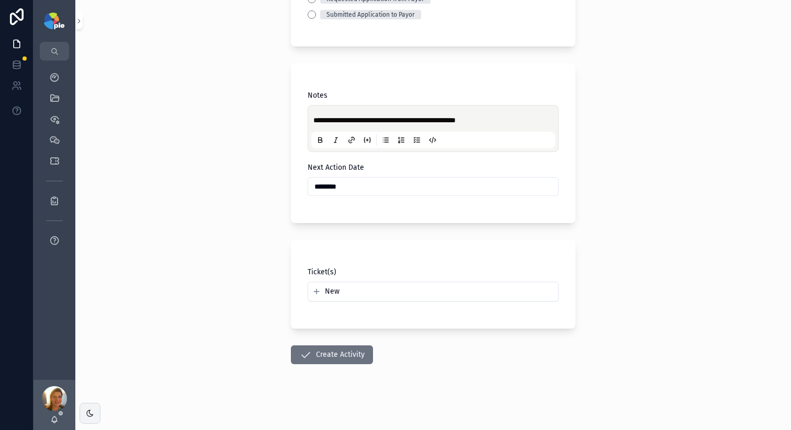
scroll to position [192, 0]
click at [309, 355] on button "Create Activity" at bounding box center [332, 354] width 82 height 19
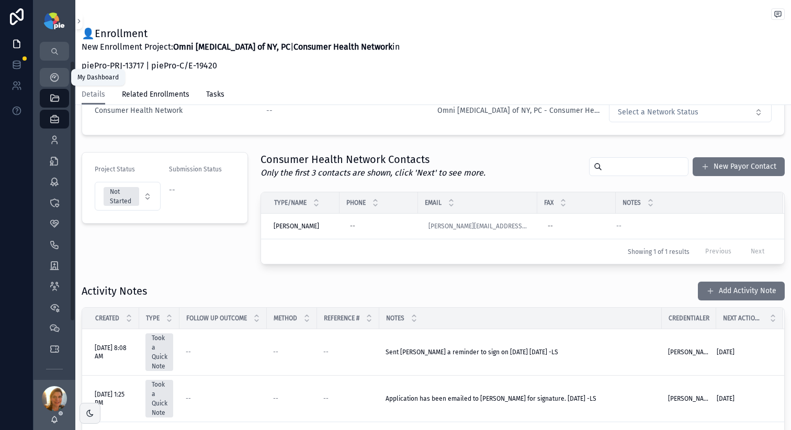
click at [52, 76] on icon "scrollable content" at bounding box center [54, 77] width 10 height 10
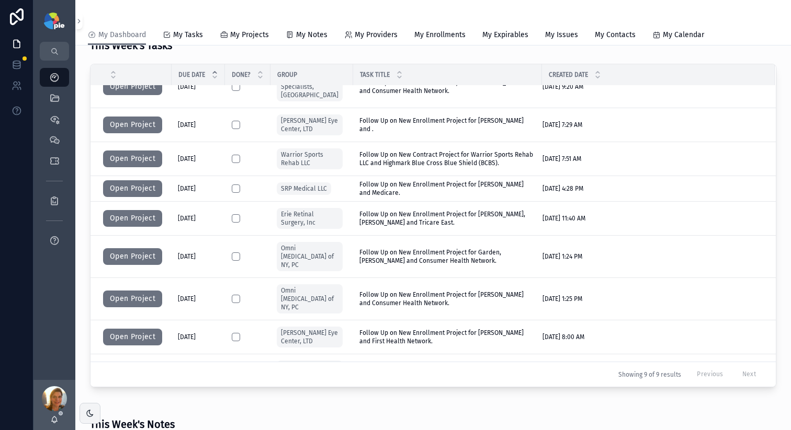
scroll to position [20, 0]
click at [134, 248] on button "Open Project" at bounding box center [132, 256] width 59 height 17
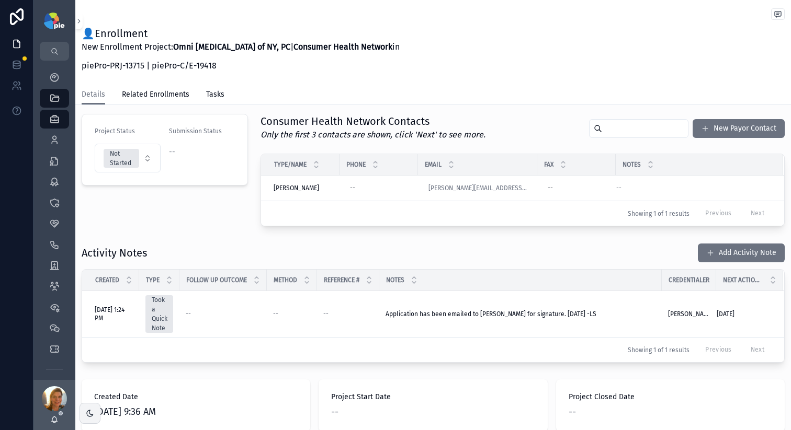
scroll to position [235, 0]
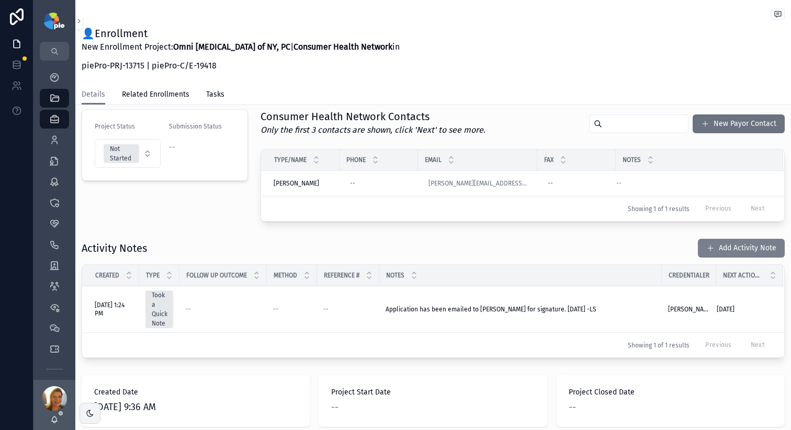
click at [735, 243] on button "Add Activity Note" at bounding box center [740, 248] width 87 height 19
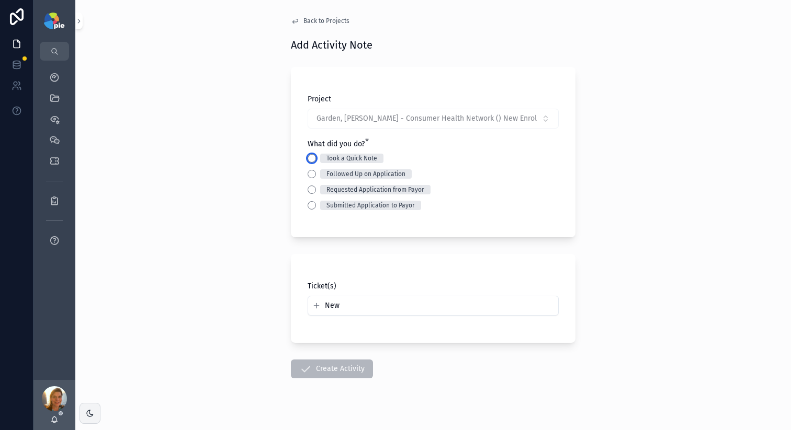
click at [309, 159] on button "Took a Quick Note" at bounding box center [311, 158] width 8 height 8
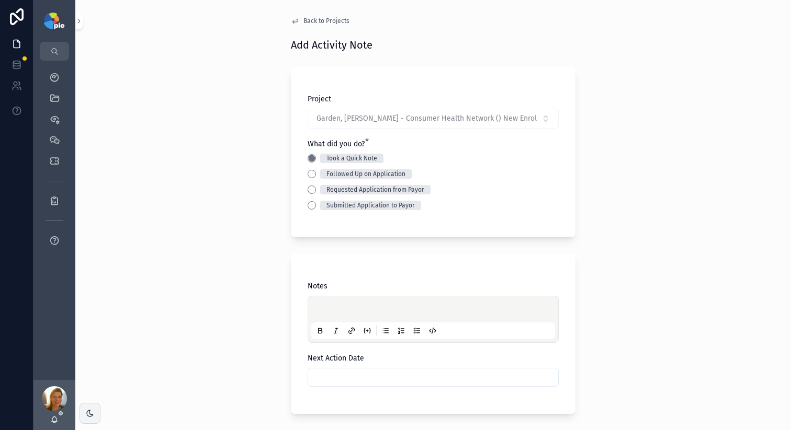
drag, startPoint x: 321, startPoint y: 298, endPoint x: 321, endPoint y: 314, distance: 15.7
click at [321, 306] on div "scrollable content" at bounding box center [432, 319] width 251 height 47
drag, startPoint x: 321, startPoint y: 314, endPoint x: 321, endPoint y: 308, distance: 5.8
click at [321, 312] on p "scrollable content" at bounding box center [435, 311] width 244 height 10
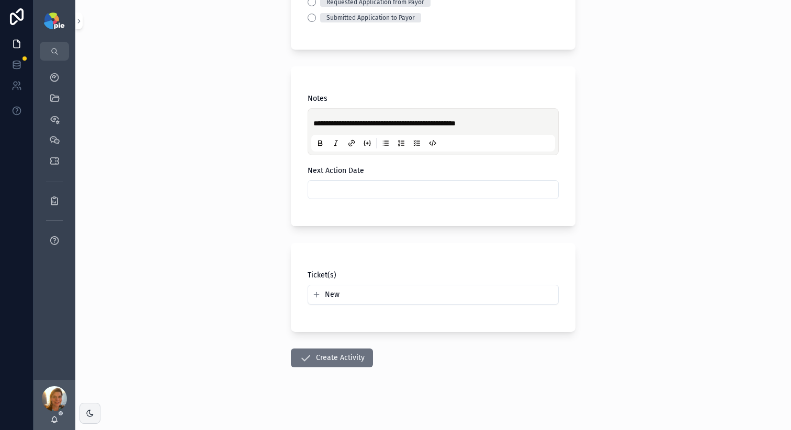
scroll to position [192, 0]
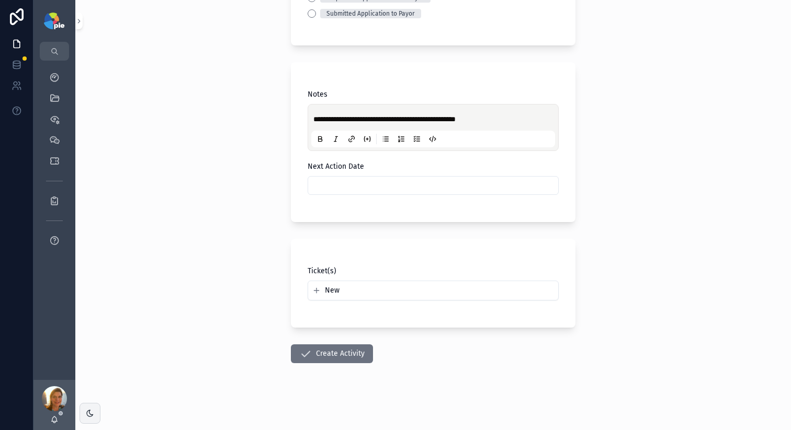
click at [331, 180] on input "scrollable content" at bounding box center [433, 185] width 250 height 15
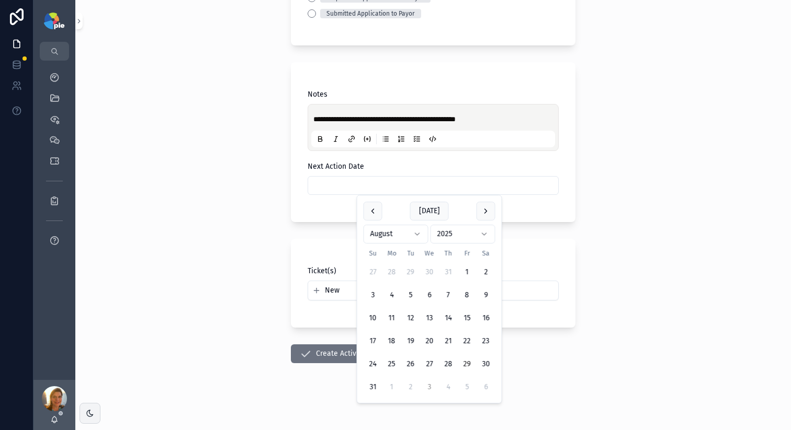
click at [427, 385] on button "3" at bounding box center [429, 387] width 19 height 19
type input "********"
click at [305, 363] on button "Create Activity" at bounding box center [332, 354] width 82 height 19
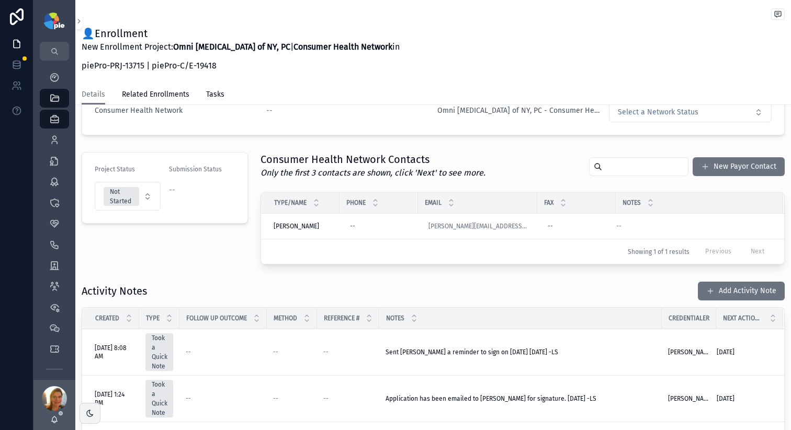
scroll to position [194, 0]
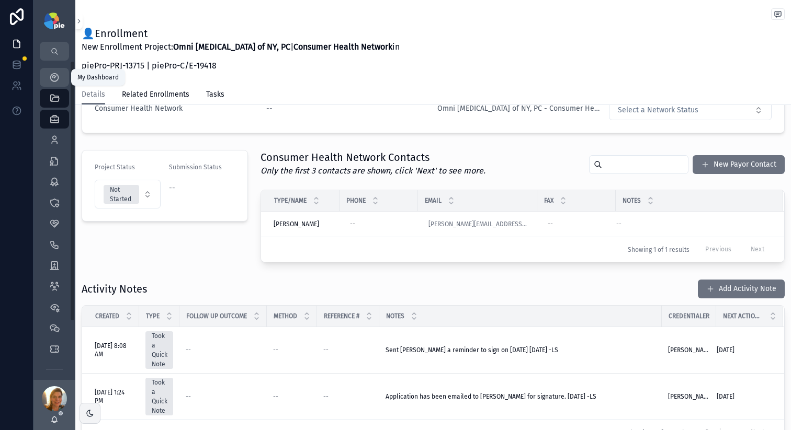
click at [50, 78] on icon "scrollable content" at bounding box center [54, 77] width 10 height 10
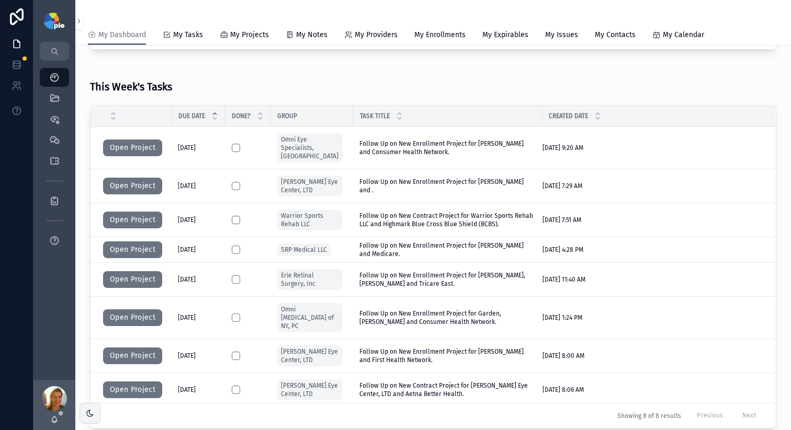
scroll to position [343, 0]
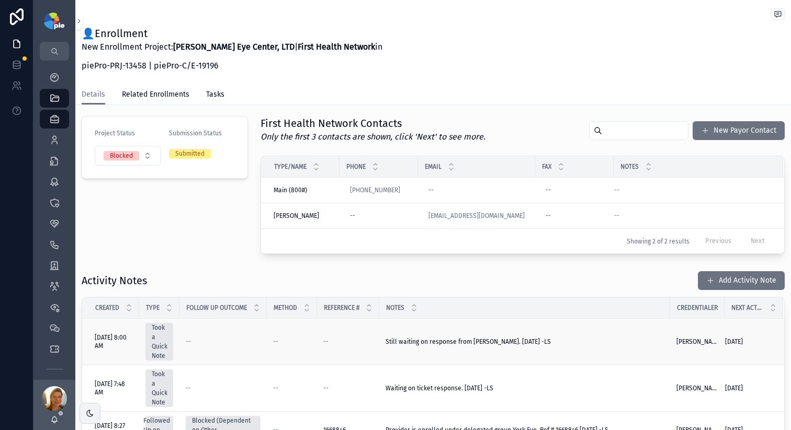
scroll to position [277, 0]
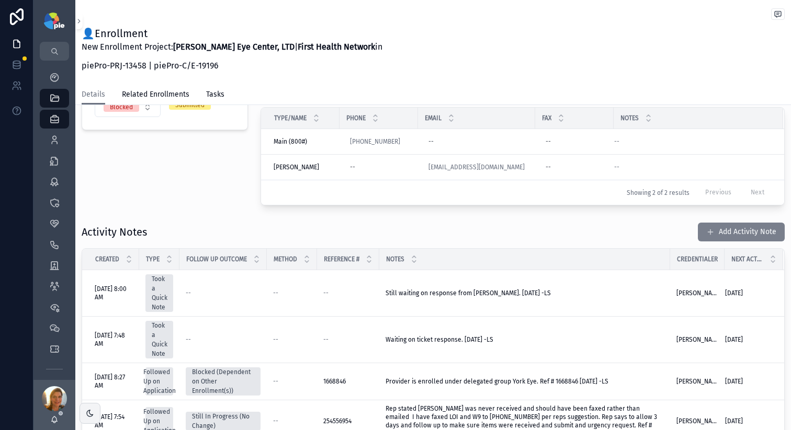
click at [731, 236] on button "Add Activity Note" at bounding box center [740, 232] width 87 height 19
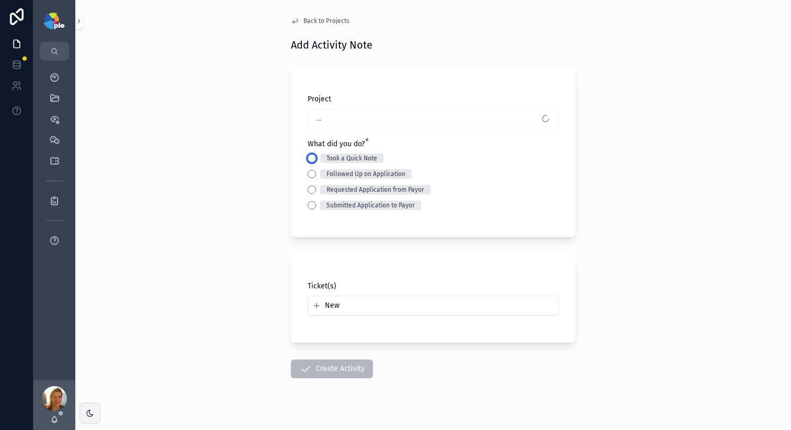
click at [308, 156] on button "Took a Quick Note" at bounding box center [311, 158] width 8 height 8
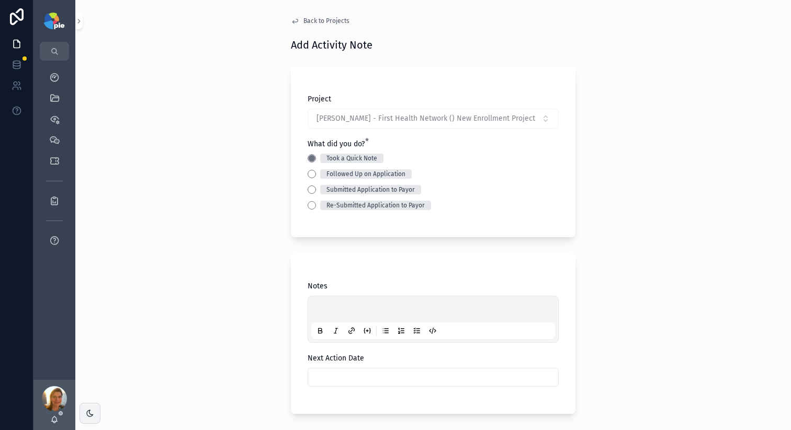
click at [355, 310] on p "scrollable content" at bounding box center [435, 311] width 244 height 10
drag, startPoint x: 321, startPoint y: 365, endPoint x: 325, endPoint y: 370, distance: 7.0
click at [321, 365] on div "Next Action Date" at bounding box center [432, 369] width 251 height 33
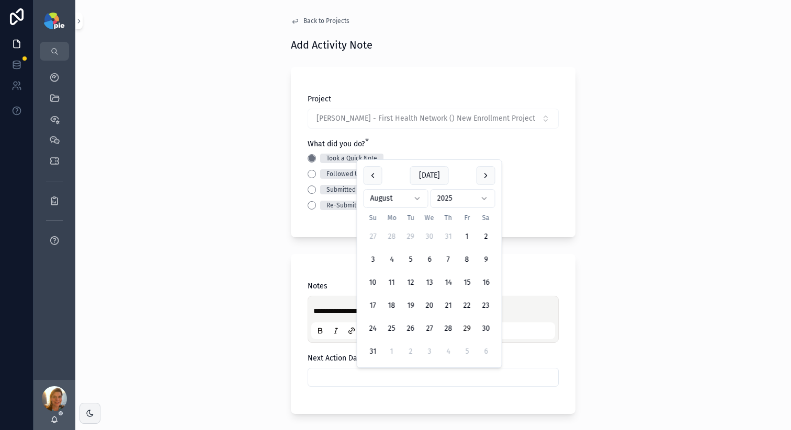
click at [325, 376] on input "scrollable content" at bounding box center [433, 377] width 250 height 15
click at [471, 353] on button "5" at bounding box center [466, 351] width 19 height 19
type input "********"
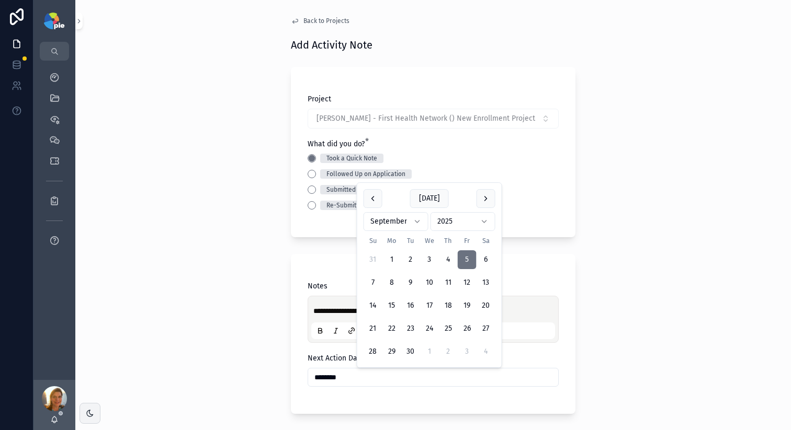
click at [159, 299] on div "**********" at bounding box center [432, 215] width 715 height 430
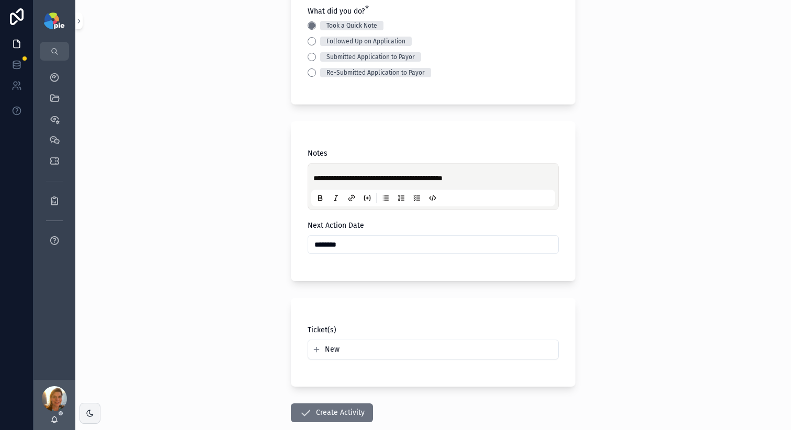
scroll to position [192, 0]
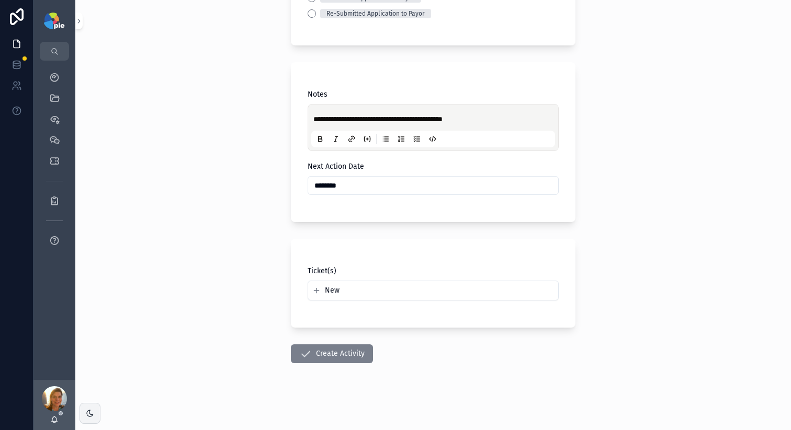
click at [353, 348] on button "Create Activity" at bounding box center [332, 354] width 82 height 19
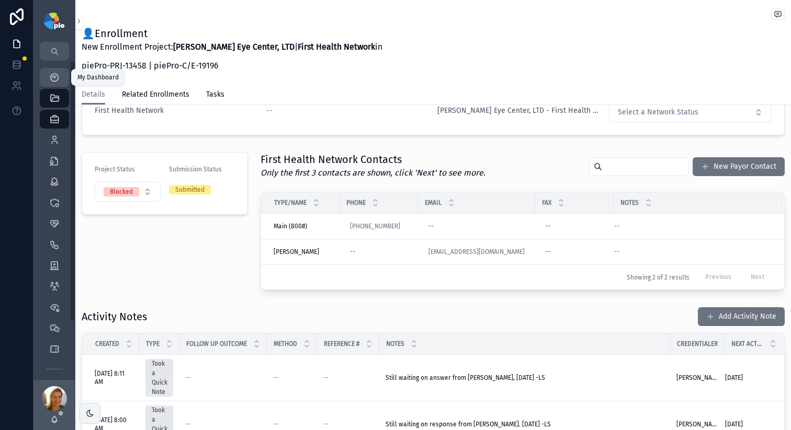
click at [47, 79] on div "My Dashboard" at bounding box center [54, 77] width 17 height 17
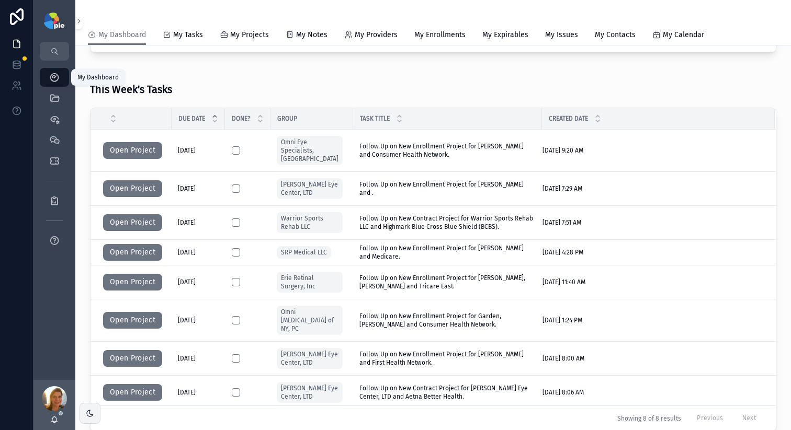
scroll to position [363, 0]
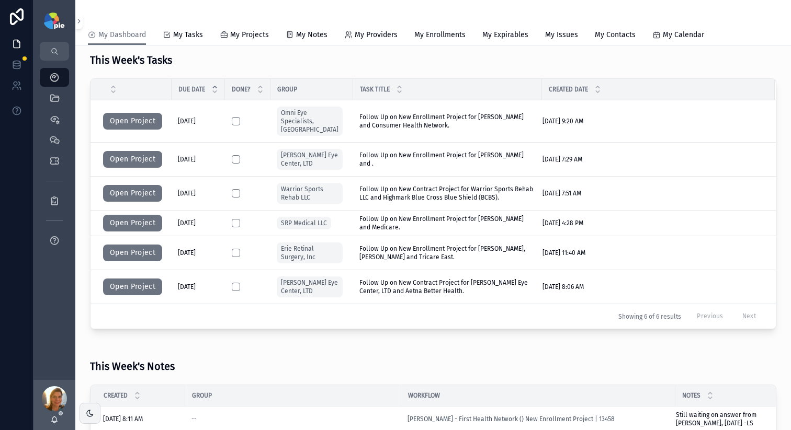
click at [137, 307] on div "Showing 6 of 6 results Previous Next" at bounding box center [432, 316] width 685 height 25
click at [139, 282] on button "Open Project" at bounding box center [132, 287] width 59 height 17
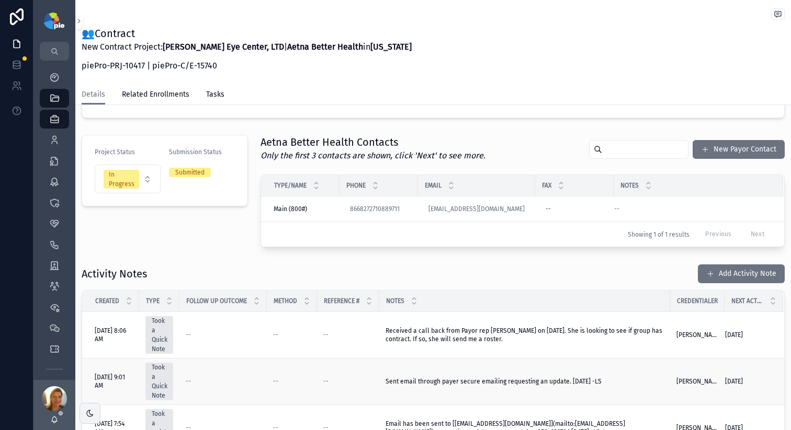
scroll to position [207, 0]
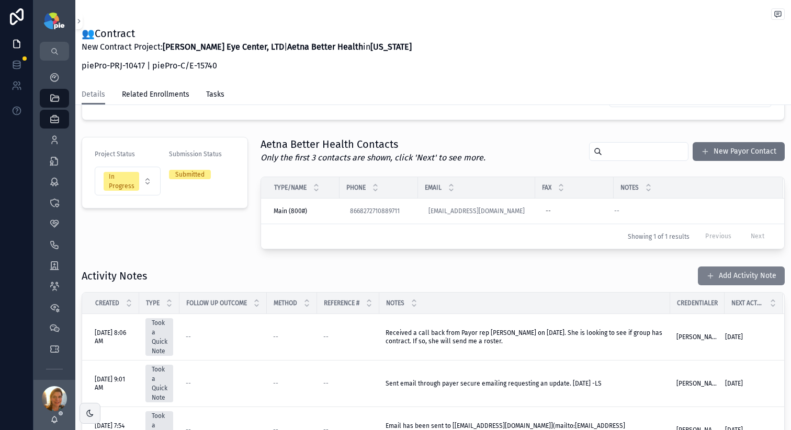
click at [736, 284] on button "Add Activity Note" at bounding box center [740, 276] width 87 height 19
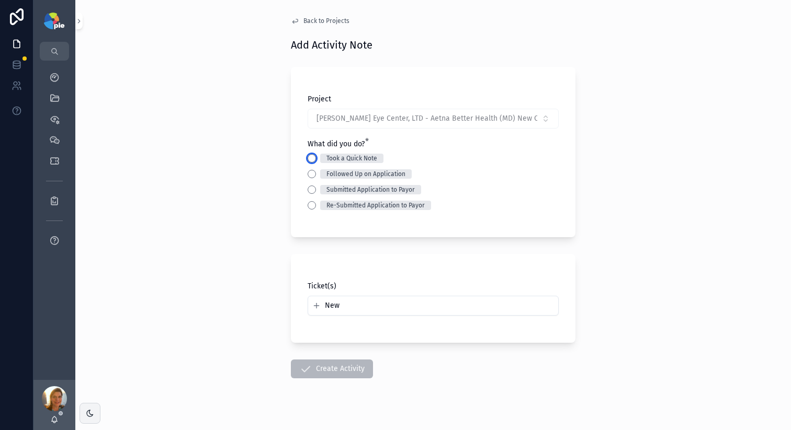
click at [307, 160] on button "Took a Quick Note" at bounding box center [311, 158] width 8 height 8
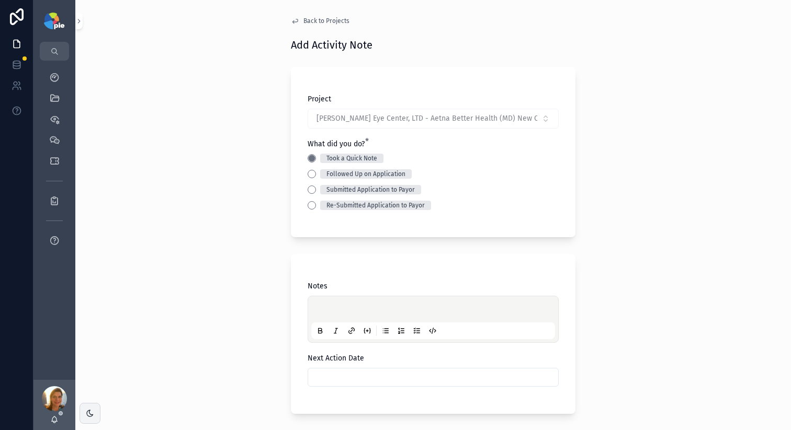
click at [337, 308] on p "scrollable content" at bounding box center [435, 311] width 244 height 10
click at [423, 314] on span "**********" at bounding box center [369, 310] width 113 height 7
click at [361, 316] on p "**********" at bounding box center [435, 311] width 244 height 10
click at [353, 377] on div "Next Action Date" at bounding box center [432, 369] width 251 height 33
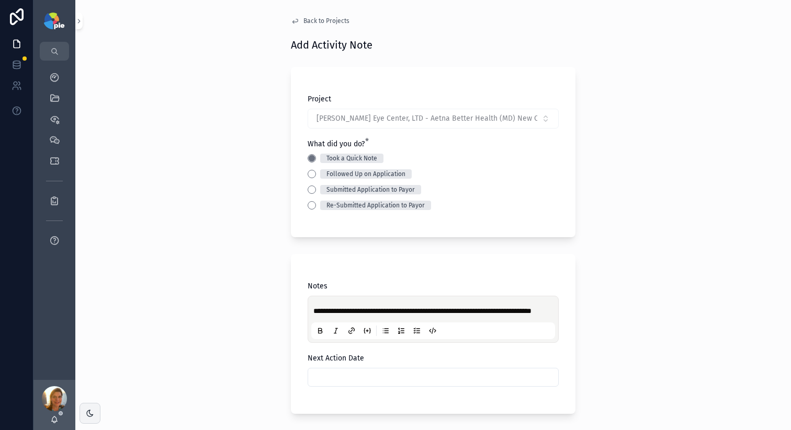
click at [353, 382] on input "scrollable content" at bounding box center [433, 377] width 250 height 15
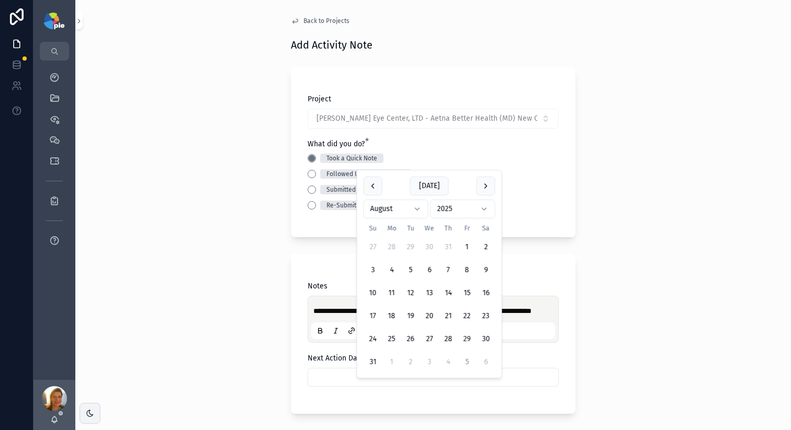
click at [466, 359] on button "5" at bounding box center [466, 362] width 19 height 19
type input "********"
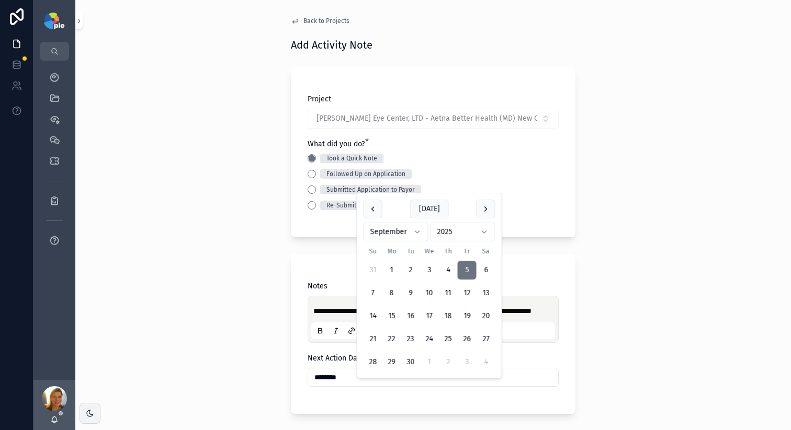
click at [259, 295] on div "**********" at bounding box center [432, 215] width 715 height 430
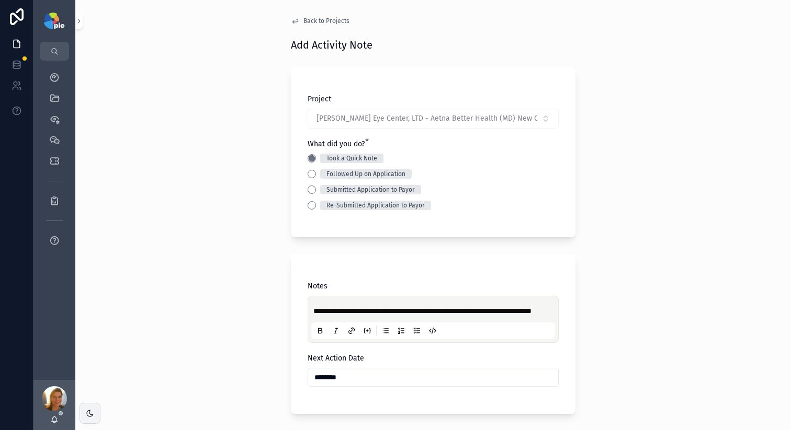
scroll to position [161, 0]
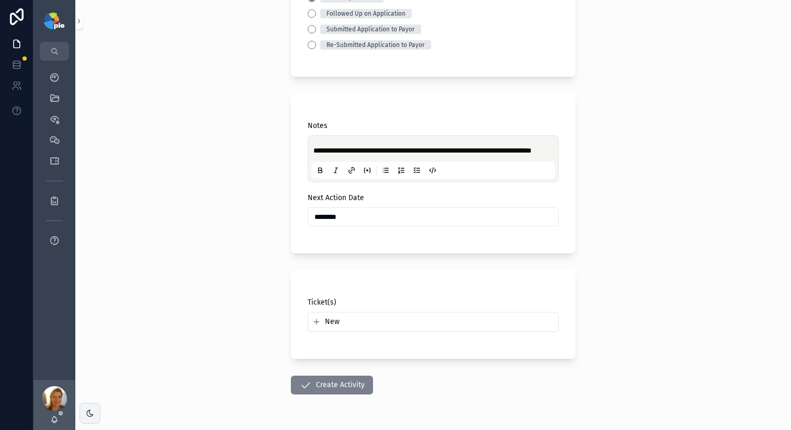
click at [330, 395] on button "Create Activity" at bounding box center [332, 385] width 82 height 19
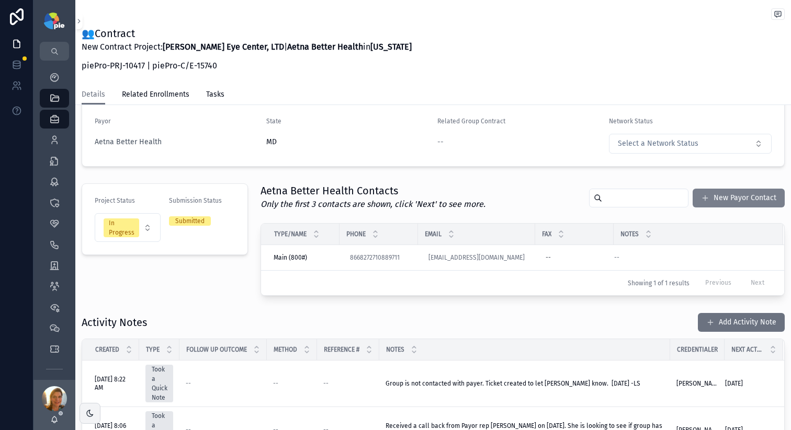
click at [705, 201] on button "New Payor Contact" at bounding box center [738, 198] width 92 height 19
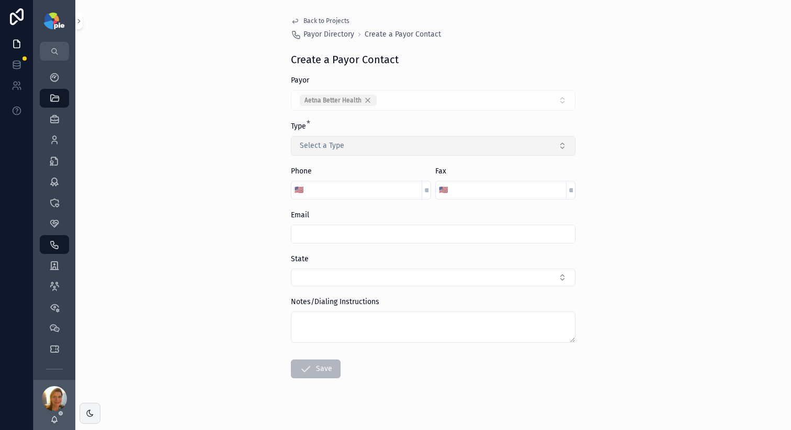
click at [327, 146] on span "Select a Type" at bounding box center [322, 146] width 44 height 10
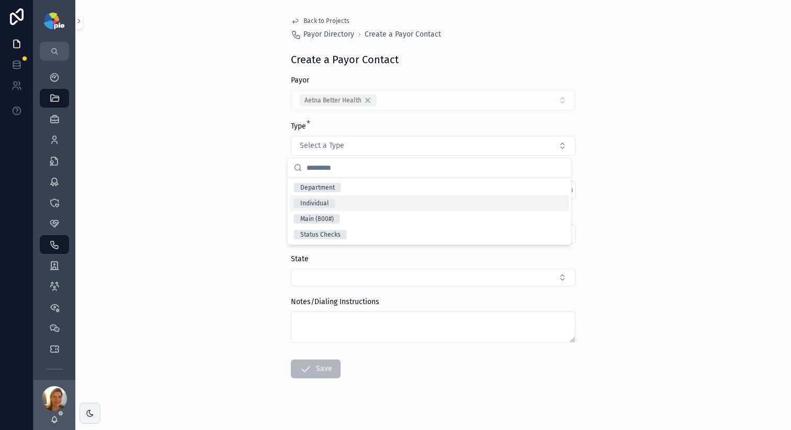
click at [426, 204] on div "Individual" at bounding box center [429, 204] width 279 height 16
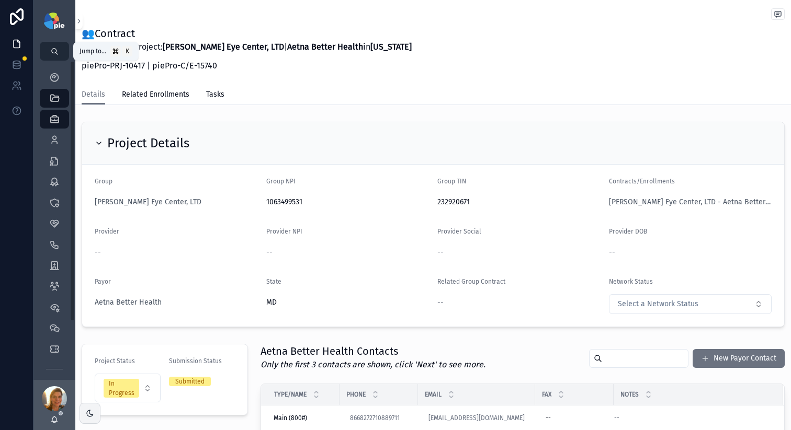
click at [49, 56] on button "scrollable content" at bounding box center [54, 51] width 29 height 19
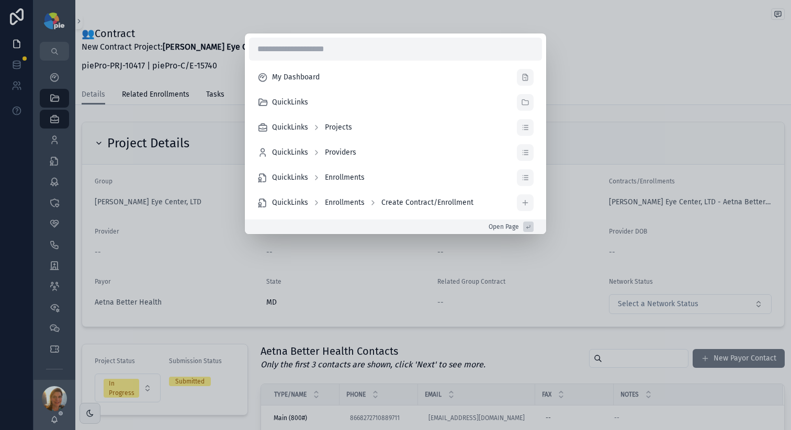
drag, startPoint x: 354, startPoint y: 297, endPoint x: 338, endPoint y: 286, distance: 19.5
click at [354, 297] on div "My Dashboard QuickLinks QuickLinks Projects QuickLinks Providers QuickLinks Enr…" at bounding box center [395, 215] width 791 height 430
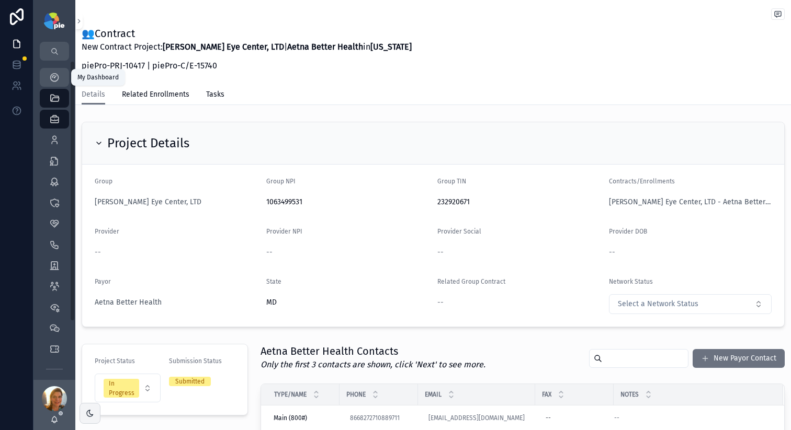
click at [51, 78] on icon "scrollable content" at bounding box center [54, 77] width 10 height 10
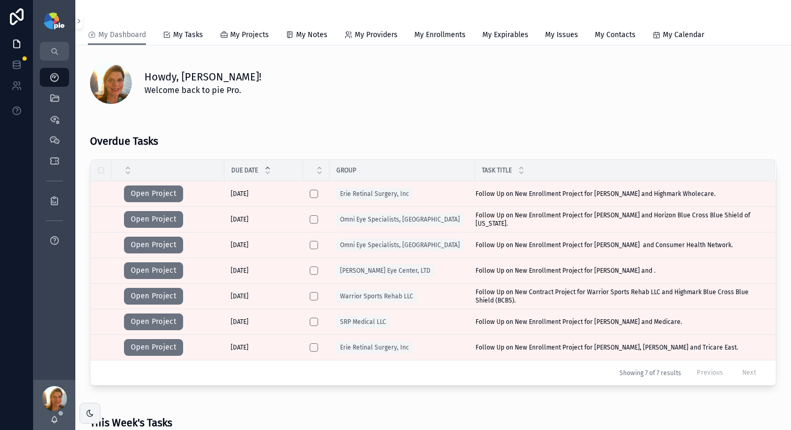
click at [269, 82] on div "Howdy, [PERSON_NAME]! Welcome back to pie Pro." at bounding box center [460, 83] width 632 height 27
click at [53, 100] on icon "scrollable content" at bounding box center [54, 98] width 10 height 10
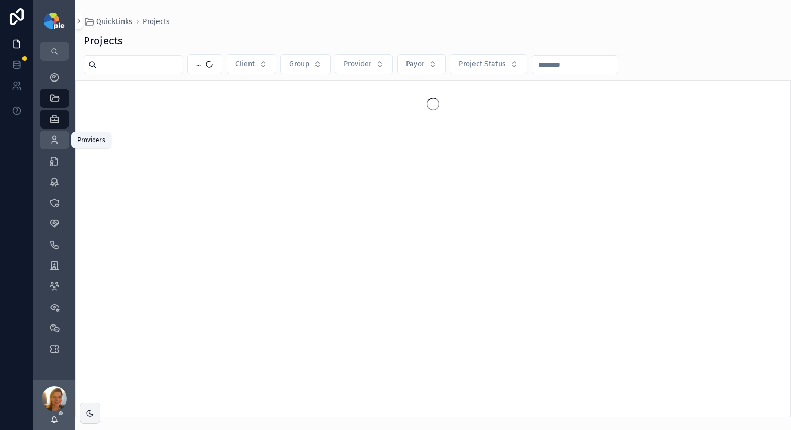
click at [49, 138] on icon "scrollable content" at bounding box center [54, 140] width 10 height 10
click at [134, 65] on input "scrollable content" at bounding box center [140, 65] width 86 height 15
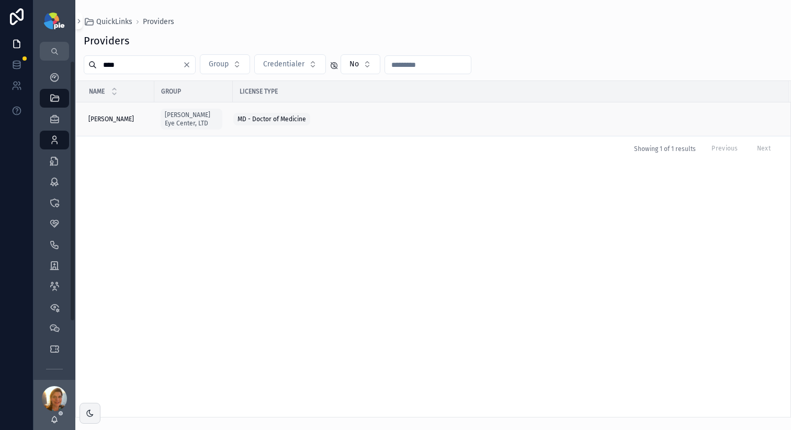
type input "****"
click at [88, 122] on td "[PERSON_NAME] [PERSON_NAME]" at bounding box center [115, 119] width 78 height 34
click at [90, 120] on span "[PERSON_NAME]" at bounding box center [110, 119] width 45 height 8
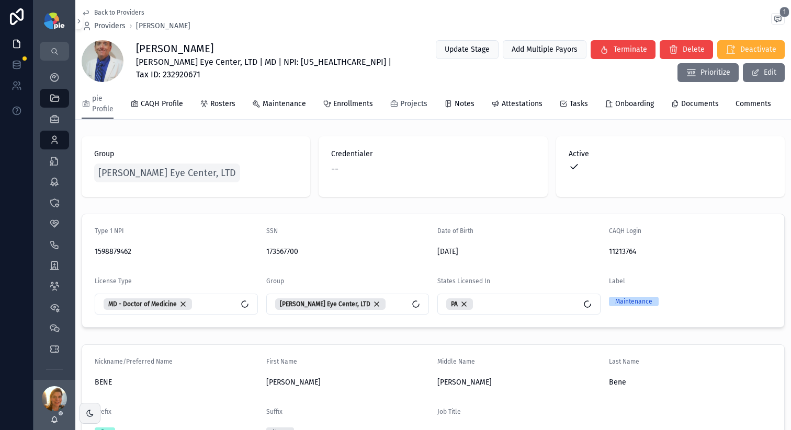
click at [416, 104] on span "Projects" at bounding box center [413, 104] width 27 height 10
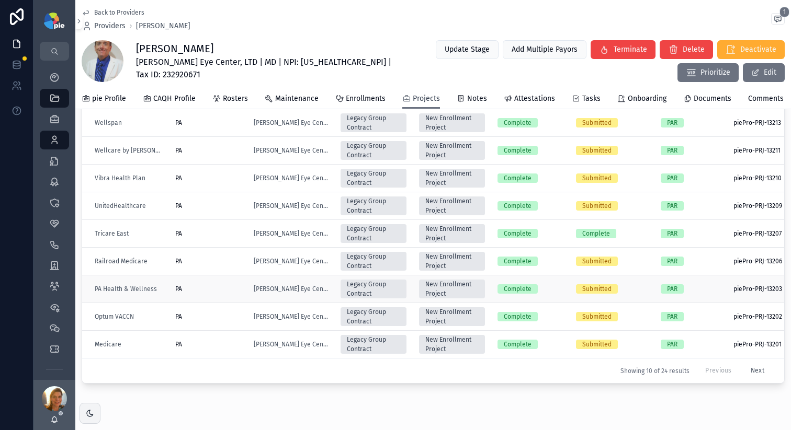
scroll to position [495, 0]
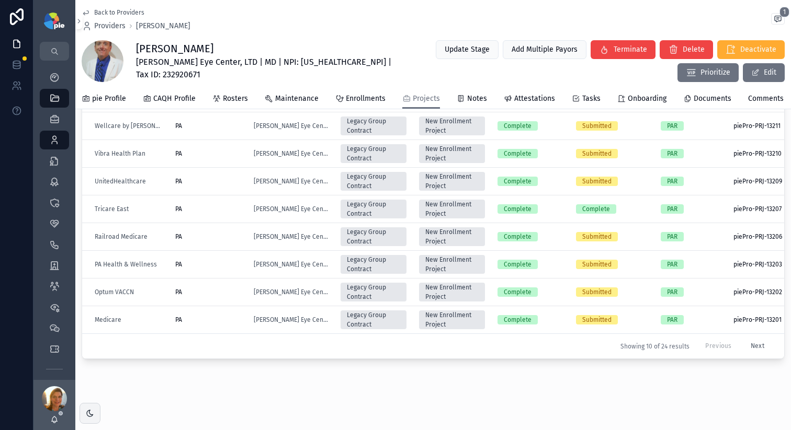
click at [743, 338] on button "Next" at bounding box center [757, 346] width 28 height 16
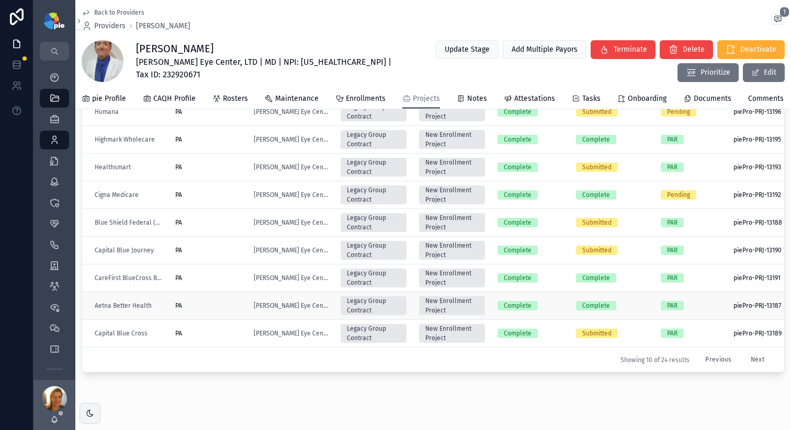
scroll to position [475, 0]
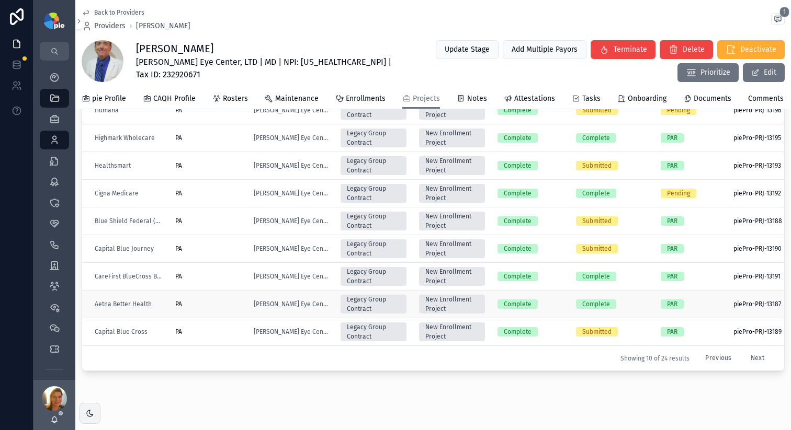
click at [220, 305] on div "PA" at bounding box center [208, 304] width 66 height 8
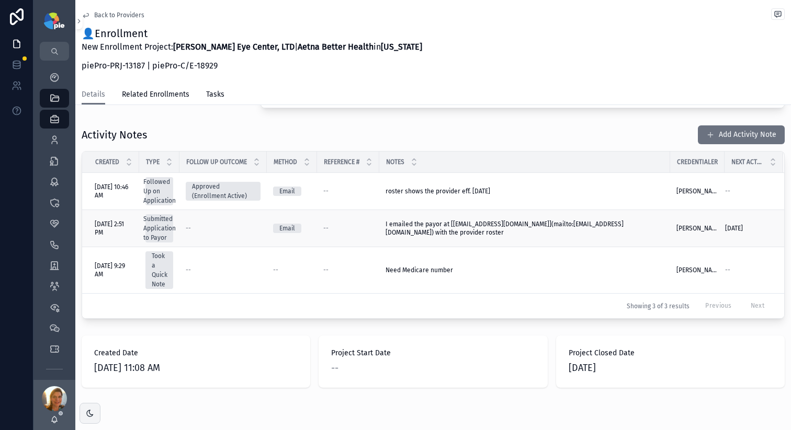
scroll to position [317, 0]
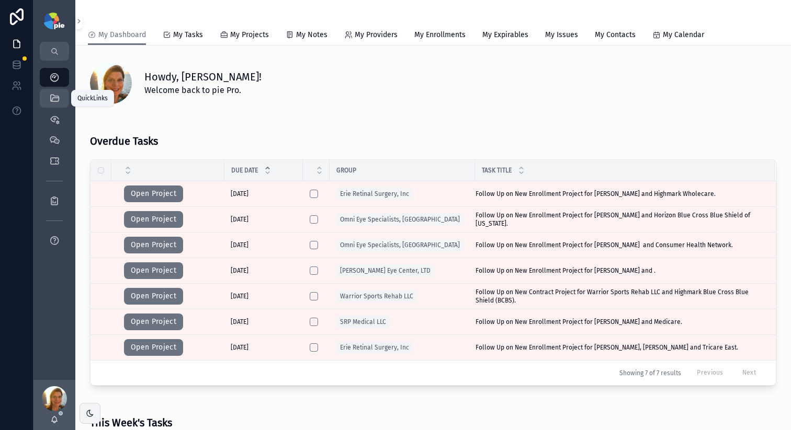
click at [53, 99] on icon "scrollable content" at bounding box center [54, 98] width 10 height 10
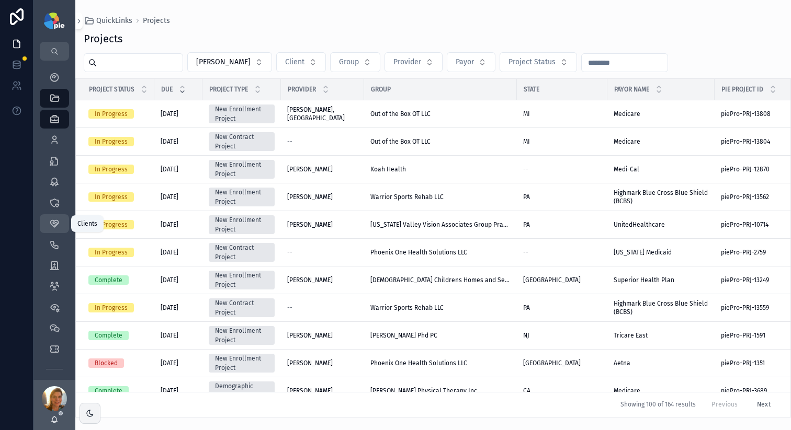
click at [55, 224] on icon "scrollable content" at bounding box center [54, 224] width 10 height 10
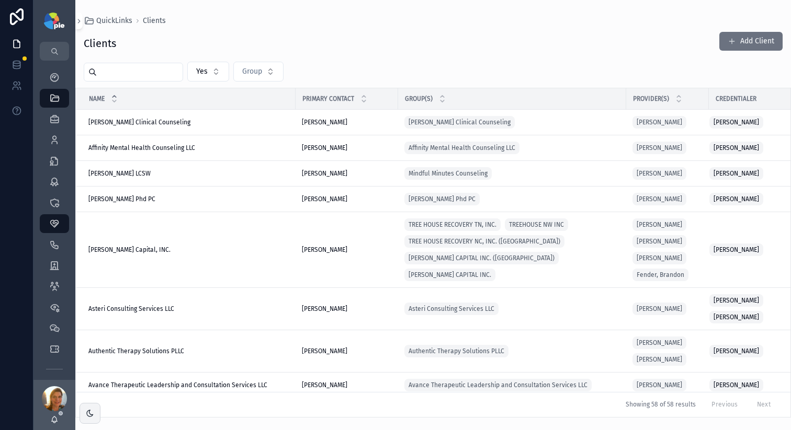
click at [129, 68] on input "scrollable content" at bounding box center [140, 72] width 86 height 15
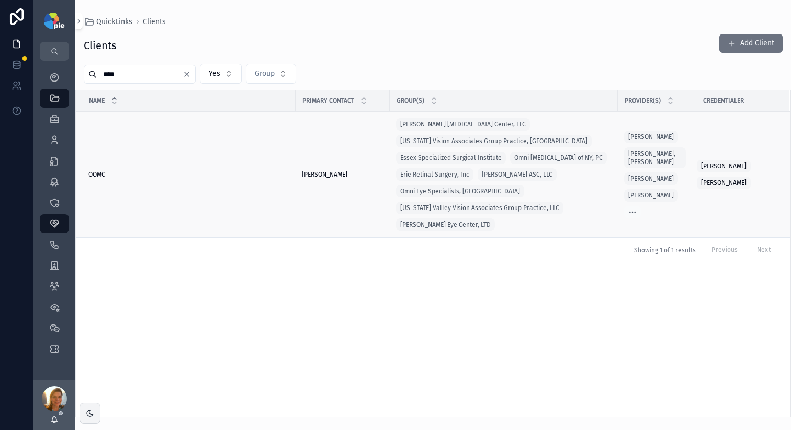
type input "****"
click at [101, 170] on span "OOMC" at bounding box center [96, 174] width 17 height 8
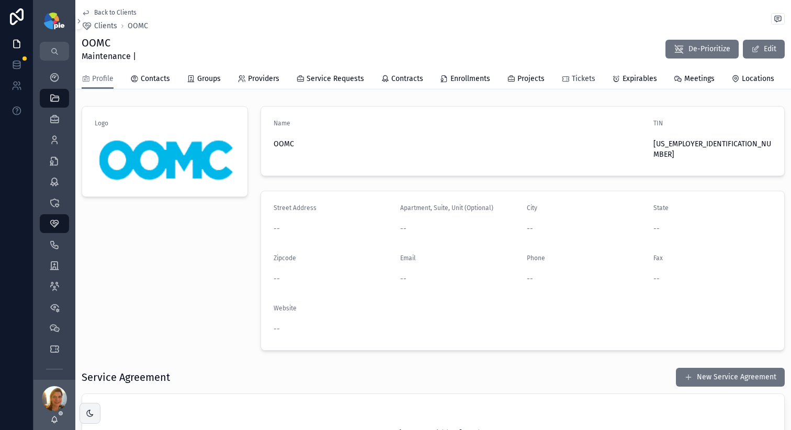
click at [575, 78] on span "Tickets" at bounding box center [583, 79] width 24 height 10
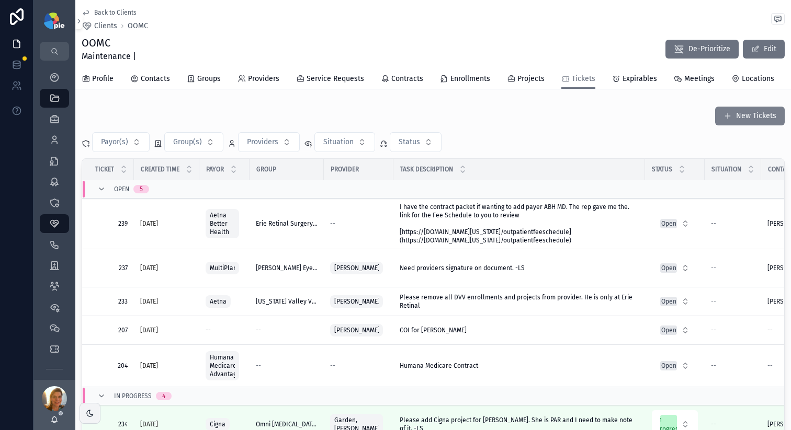
click at [735, 117] on button "New Tickets" at bounding box center [750, 116] width 70 height 19
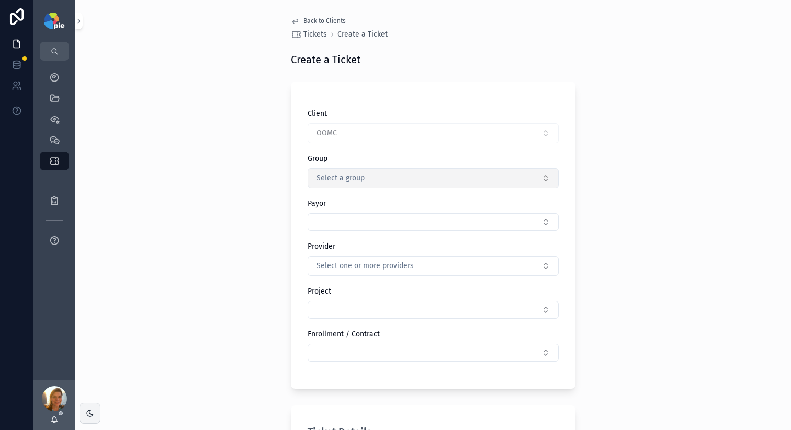
click at [372, 180] on button "Select a group" at bounding box center [432, 178] width 251 height 20
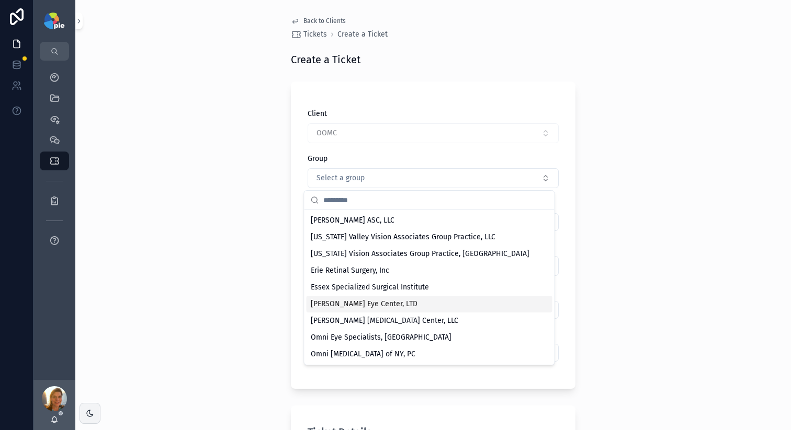
click at [373, 303] on span "[PERSON_NAME] Eye Center, LTD" at bounding box center [364, 304] width 107 height 10
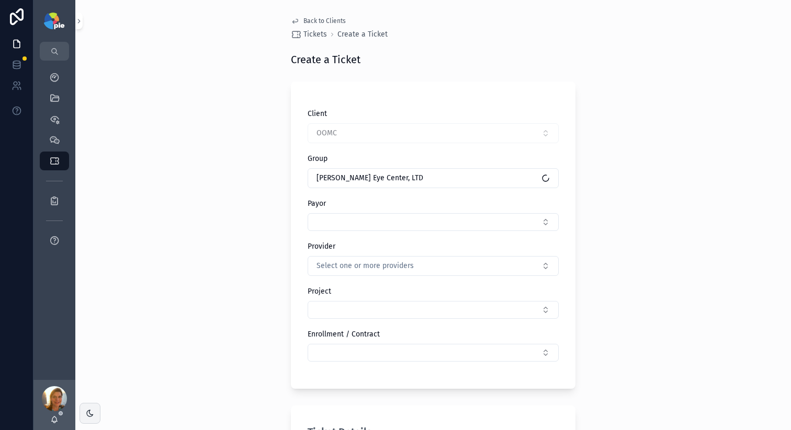
click at [237, 193] on div "Back to Clients Tickets Create a Ticket Create a Ticket Client OOMC Group Ludwi…" at bounding box center [432, 215] width 715 height 430
click at [356, 221] on button "Select Button" at bounding box center [432, 222] width 251 height 18
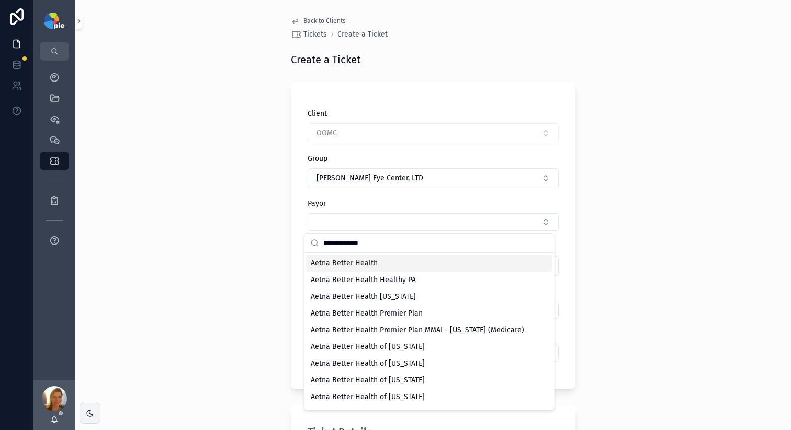
type input "**********"
click at [385, 262] on div "Aetna Better Health" at bounding box center [429, 263] width 246 height 17
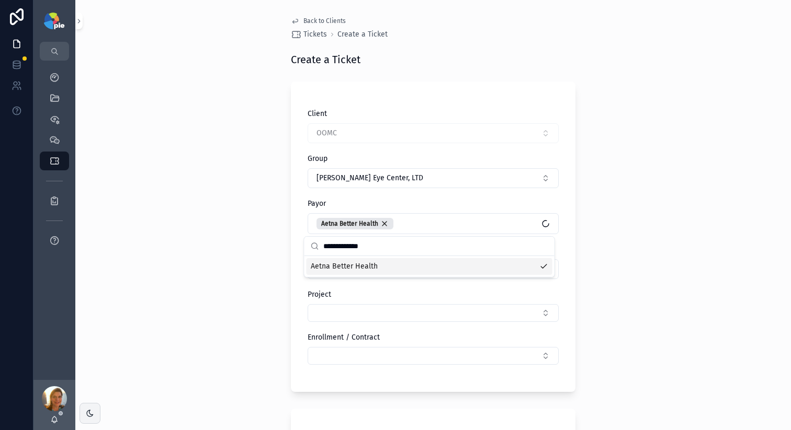
click at [270, 272] on div "Back to Clients Tickets Create a Ticket Create a Ticket Client OOMC Group Ludwi…" at bounding box center [432, 215] width 715 height 430
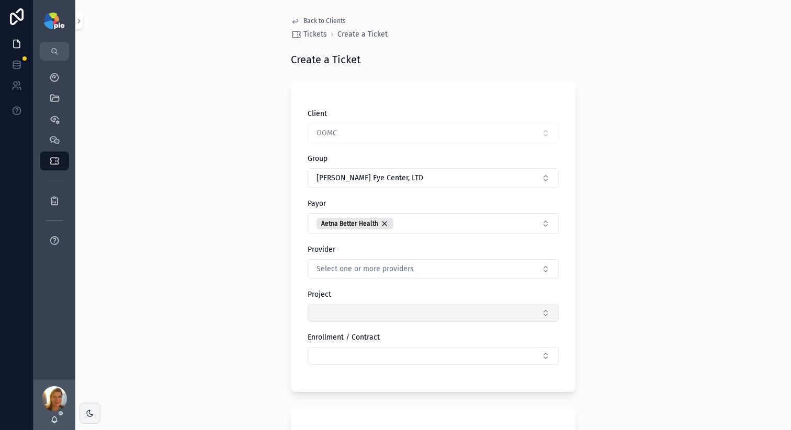
click at [327, 306] on button "Select Button" at bounding box center [432, 313] width 251 height 18
click at [435, 272] on button "Select one or more providers" at bounding box center [432, 269] width 251 height 20
click at [689, 237] on div "Back to Clients Tickets Create a Ticket Create a Ticket Client OOMC Group Ludwi…" at bounding box center [432, 215] width 715 height 430
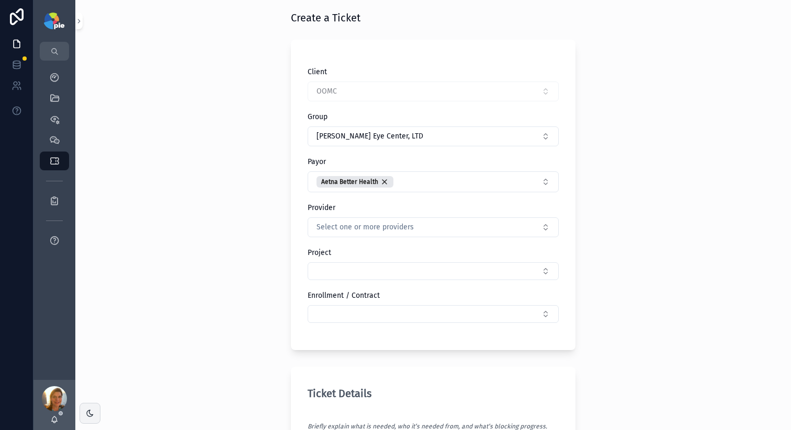
scroll to position [57, 0]
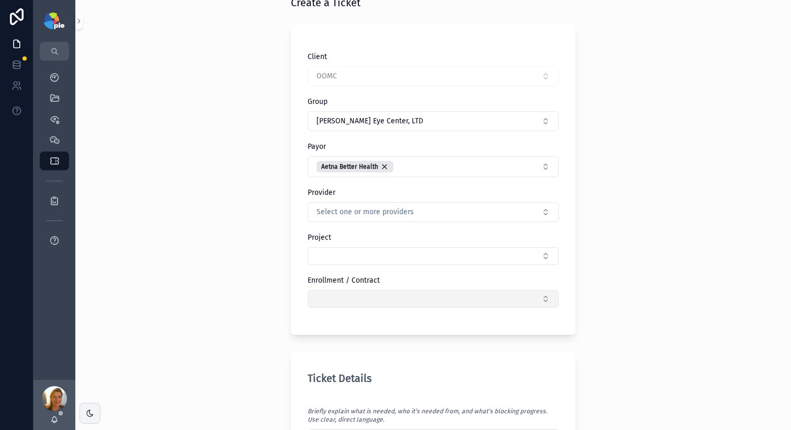
click at [458, 294] on button "Select Button" at bounding box center [432, 299] width 251 height 18
click at [633, 284] on div "Back to Clients Tickets Create a Ticket Create a Ticket Client OOMC Group Ludwi…" at bounding box center [432, 158] width 715 height 430
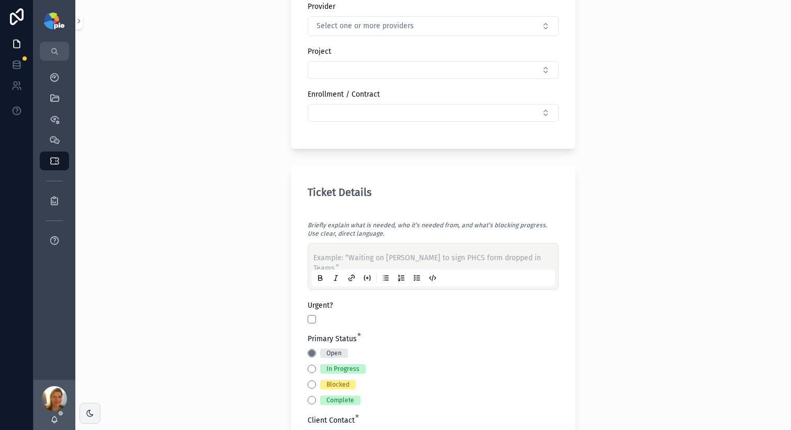
scroll to position [340, 0]
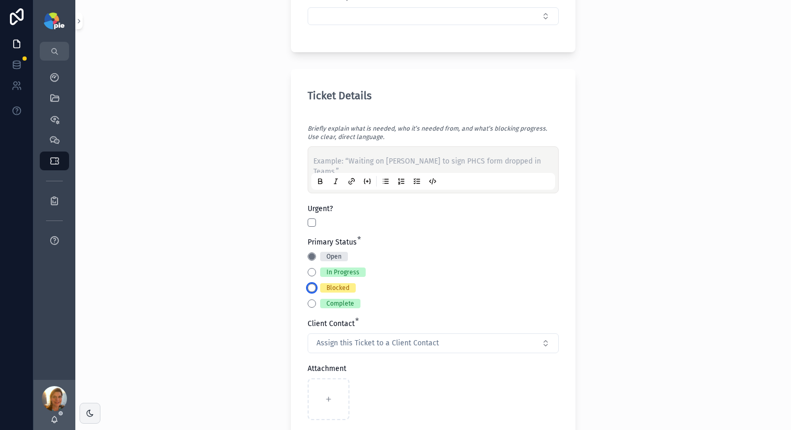
click at [307, 287] on button "Blocked" at bounding box center [311, 288] width 8 height 8
click at [307, 257] on button "Open" at bounding box center [311, 257] width 8 height 8
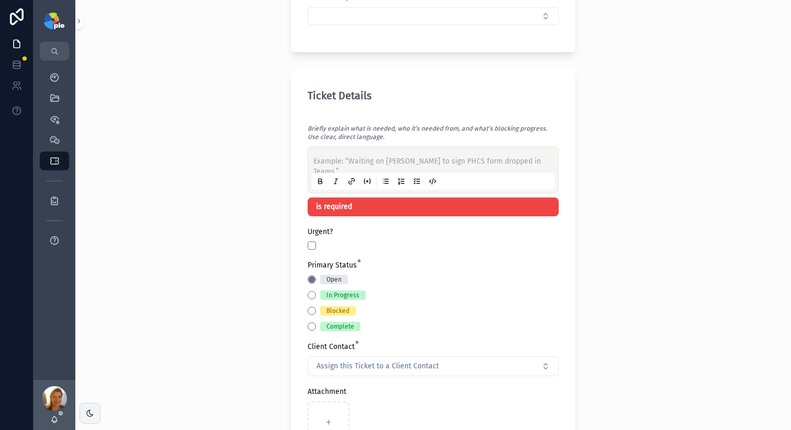
click at [369, 160] on p "scrollable content" at bounding box center [435, 161] width 244 height 10
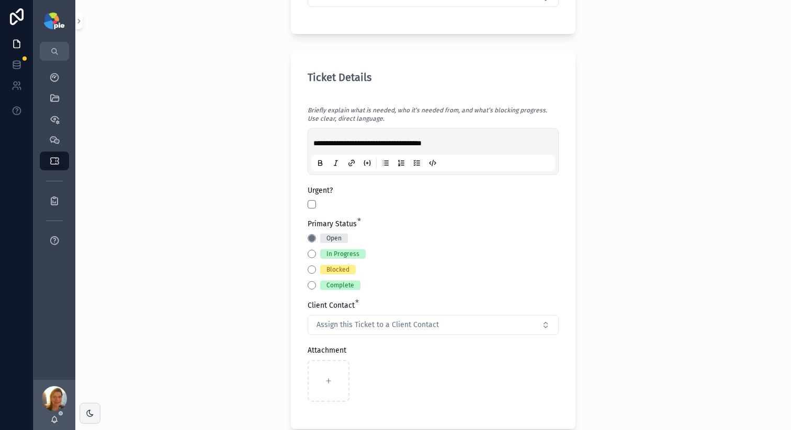
scroll to position [376, 0]
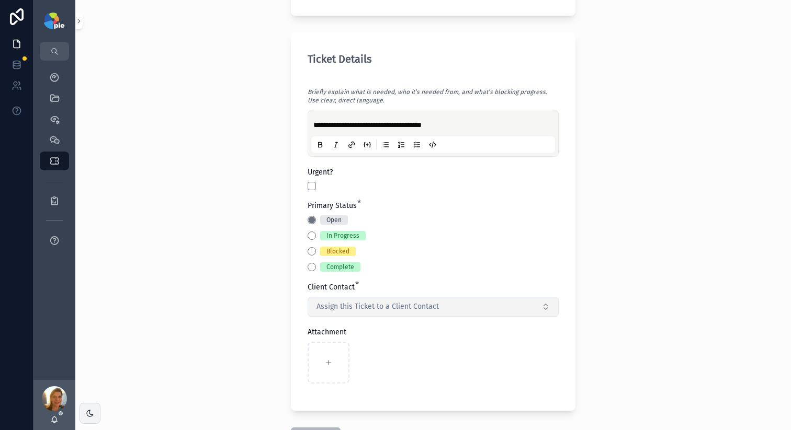
click at [403, 311] on button "Assign this Ticket to a Client Contact" at bounding box center [432, 307] width 251 height 20
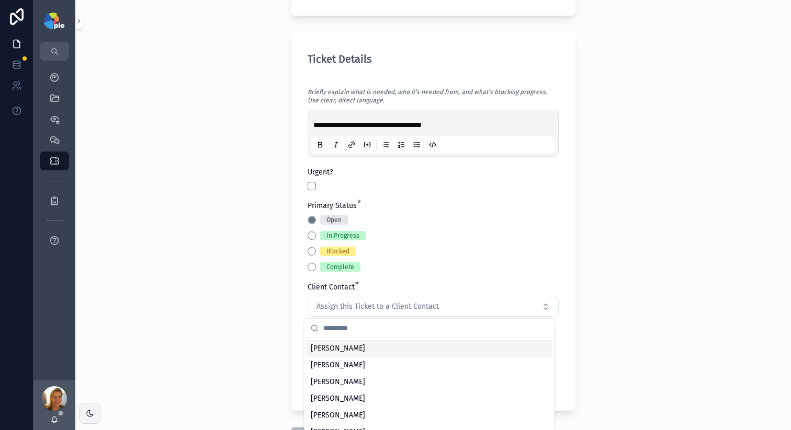
type input "*"
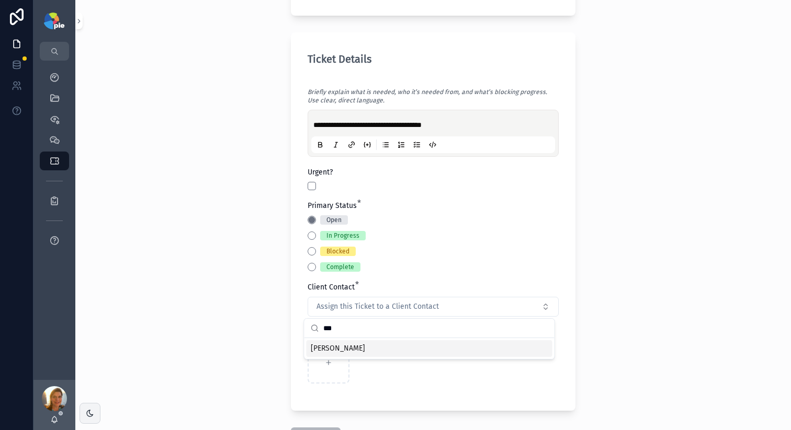
type input "***"
click at [383, 346] on div "[PERSON_NAME]" at bounding box center [429, 348] width 246 height 17
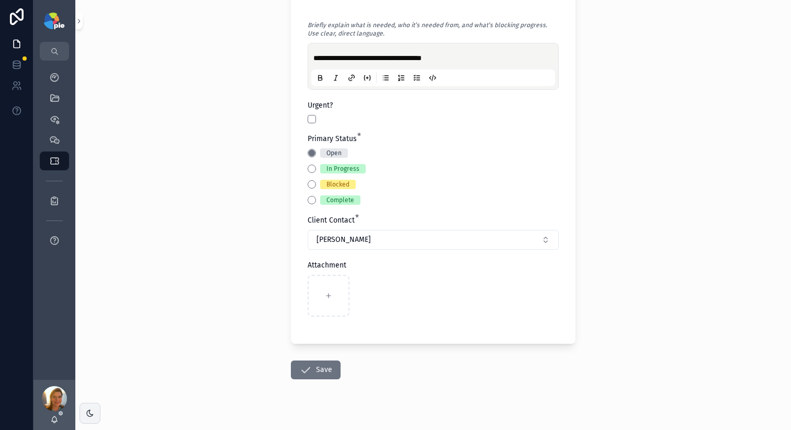
scroll to position [441, 0]
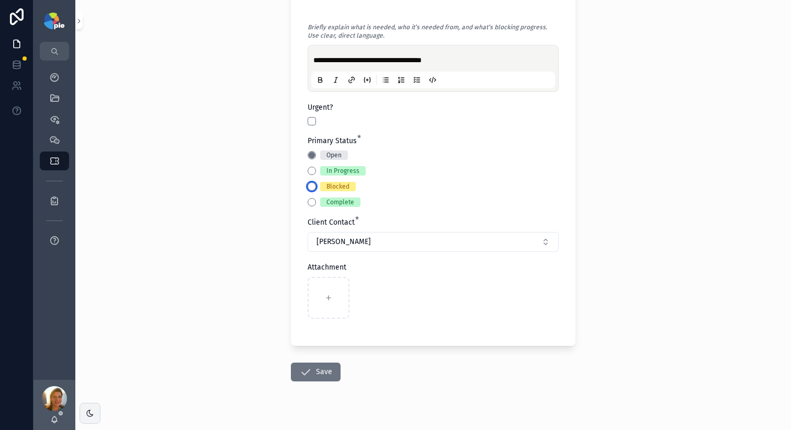
drag, startPoint x: 310, startPoint y: 186, endPoint x: 317, endPoint y: 201, distance: 16.4
click at [315, 195] on div "Open In Progress Blocked Complete" at bounding box center [368, 179] width 123 height 56
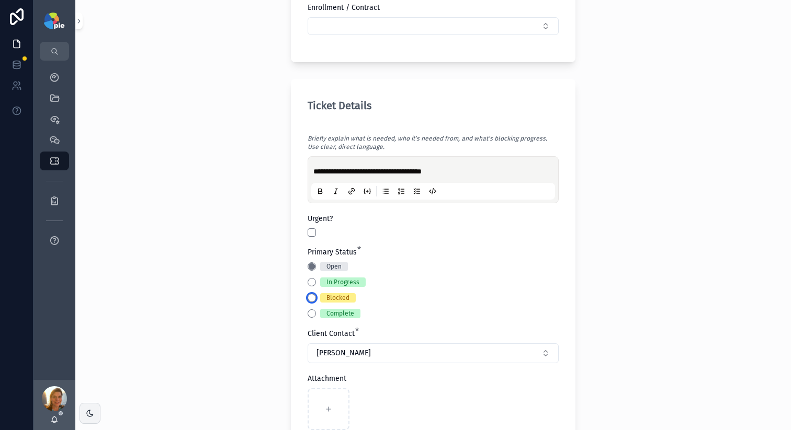
scroll to position [304, 0]
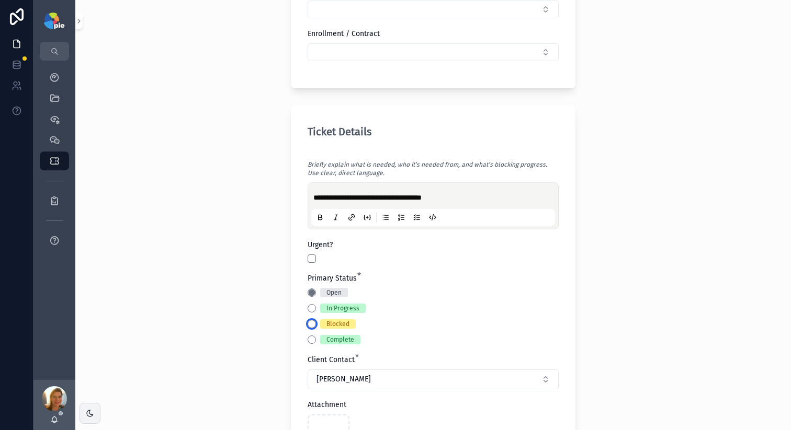
click at [307, 321] on button "Blocked" at bounding box center [311, 324] width 8 height 8
click at [460, 196] on p "**********" at bounding box center [435, 197] width 244 height 10
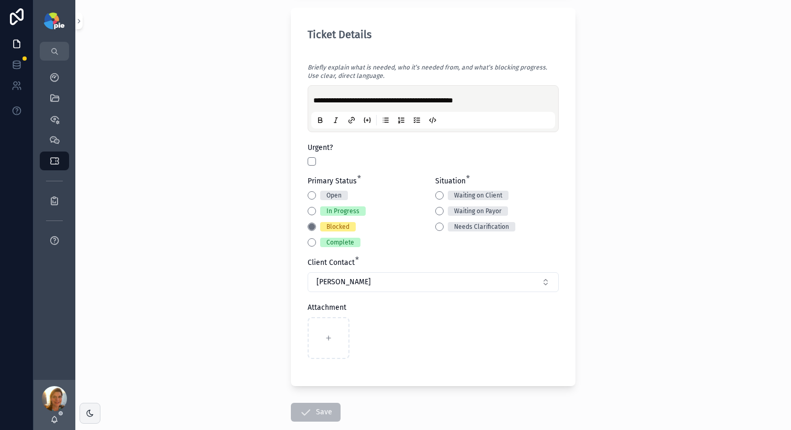
scroll to position [459, 0]
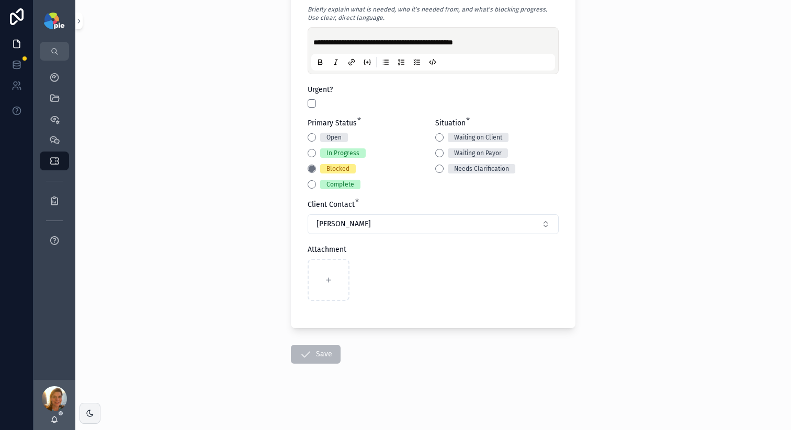
click at [323, 357] on span "Save" at bounding box center [316, 357] width 50 height 10
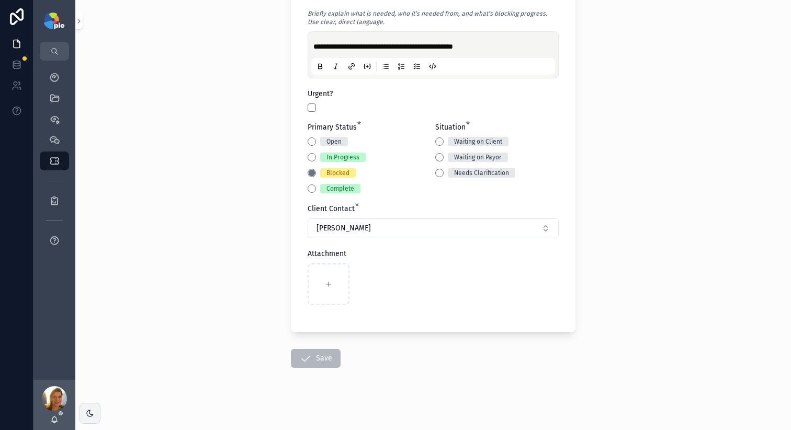
scroll to position [453, 0]
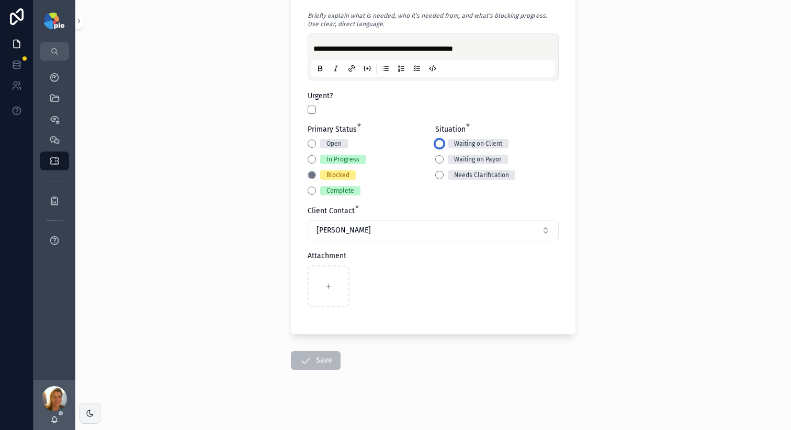
click at [435, 145] on button "Waiting on Client" at bounding box center [439, 144] width 8 height 8
click at [331, 366] on button "Save" at bounding box center [316, 360] width 50 height 19
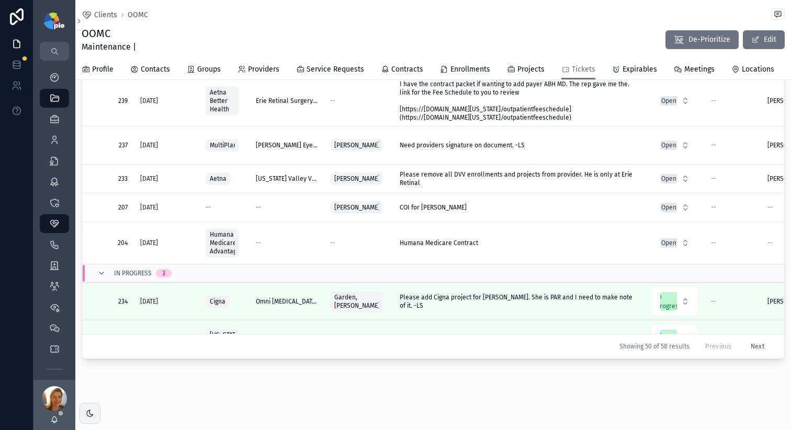
scroll to position [113, 0]
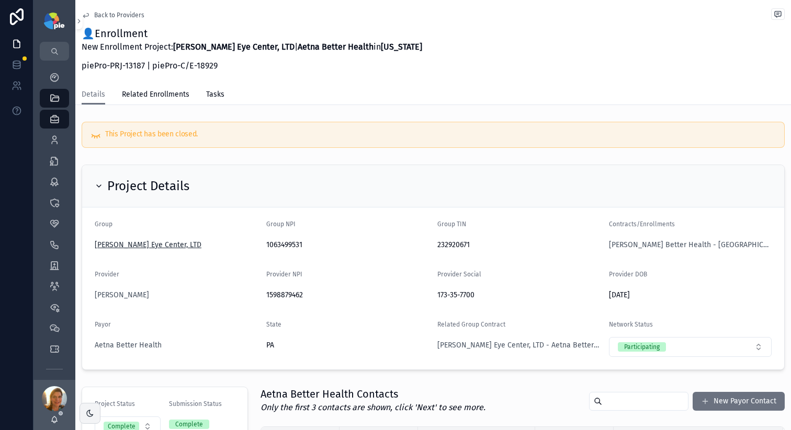
click at [146, 247] on span "[PERSON_NAME] Eye Center, LTD" at bounding box center [148, 245] width 107 height 10
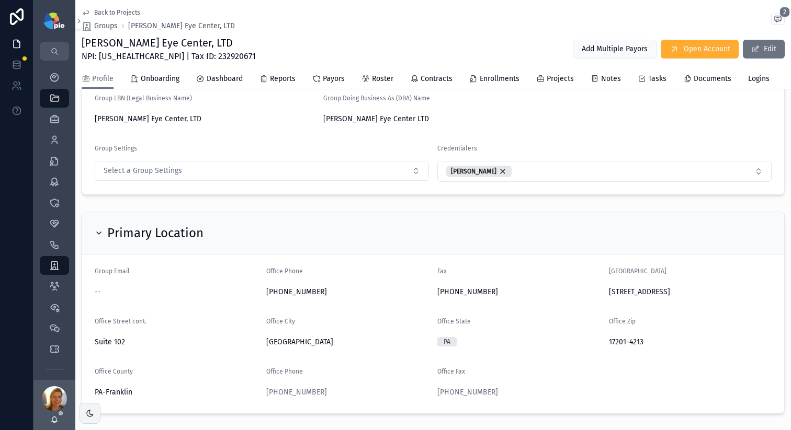
scroll to position [129, 0]
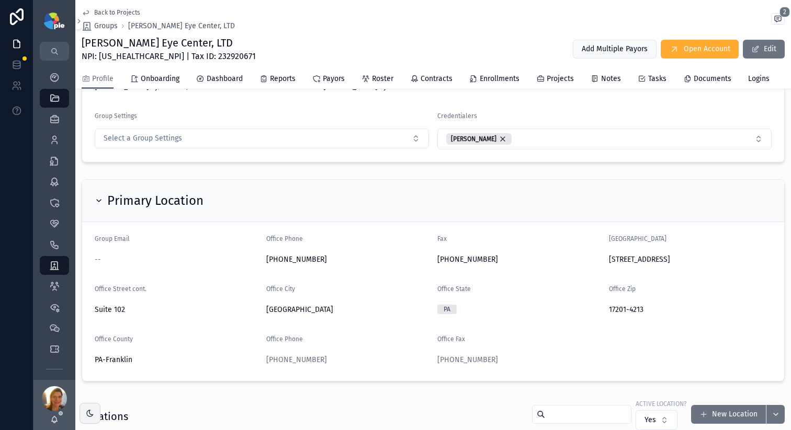
click at [599, 318] on form "Group Email -- Office Phone 717-726-9700 Fax 717-726-9714 Office Street 825 5th…" at bounding box center [433, 301] width 702 height 159
drag, startPoint x: 620, startPoint y: 317, endPoint x: 601, endPoint y: 318, distance: 18.8
click at [601, 318] on form "Group Email -- Office Phone 717-726-9700 Fax 717-726-9714 Office Street 825 5th…" at bounding box center [433, 301] width 702 height 159
copy span "17201"
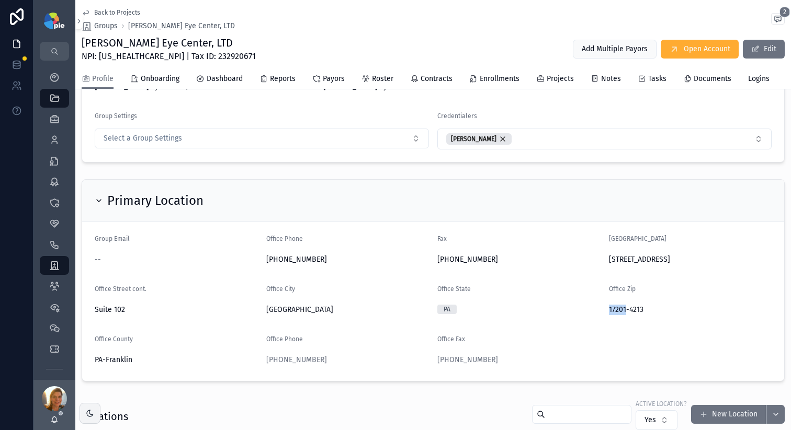
copy span "17201"
click at [58, 144] on icon "scrollable content" at bounding box center [54, 140] width 10 height 10
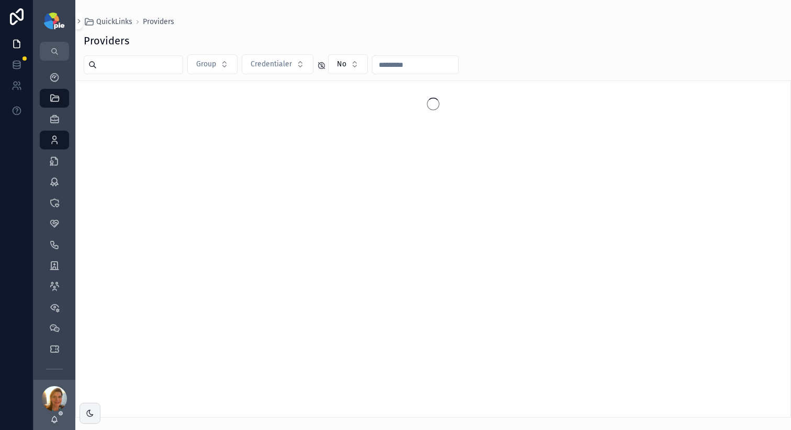
click at [128, 67] on input "scrollable content" at bounding box center [140, 65] width 86 height 15
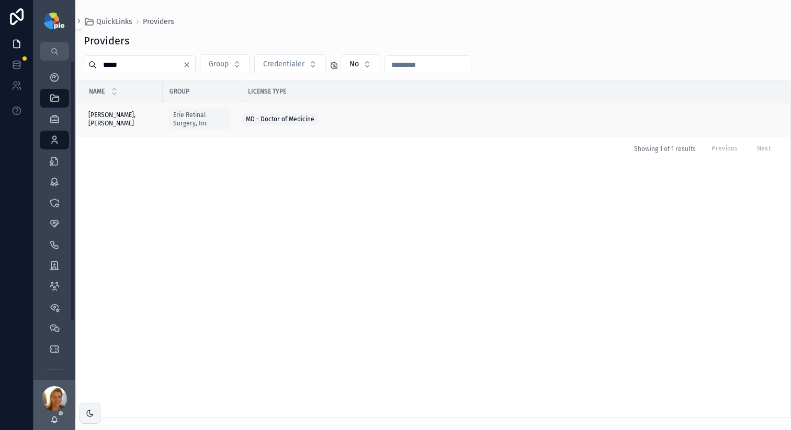
type input "*****"
click at [108, 120] on span "[PERSON_NAME], [PERSON_NAME]" at bounding box center [122, 119] width 68 height 17
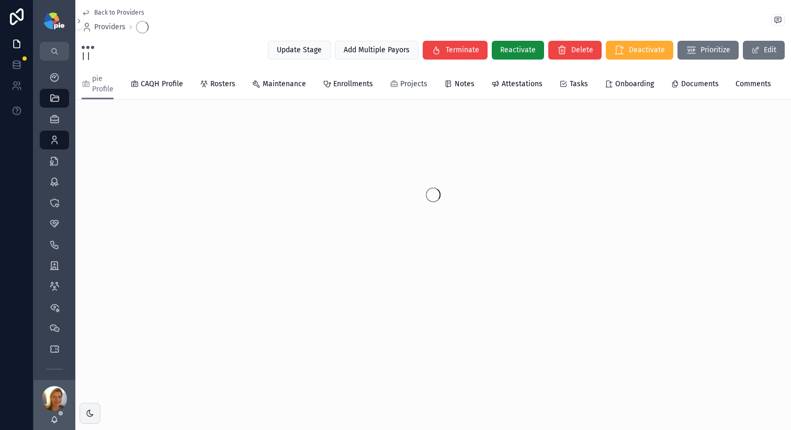
click at [413, 87] on span "Projects" at bounding box center [413, 84] width 27 height 10
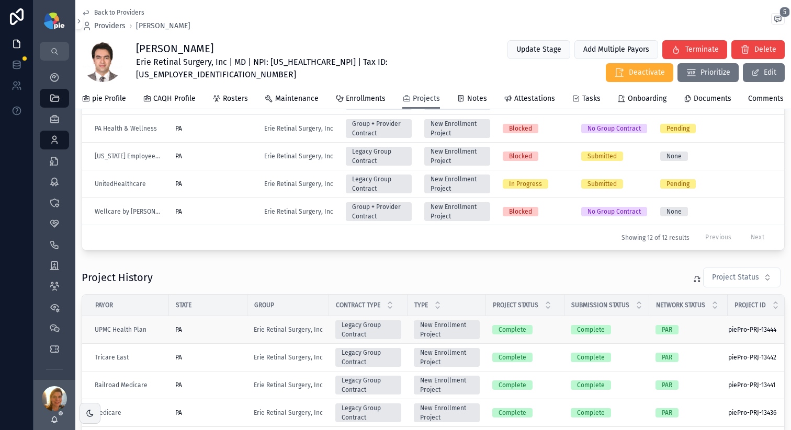
scroll to position [262, 0]
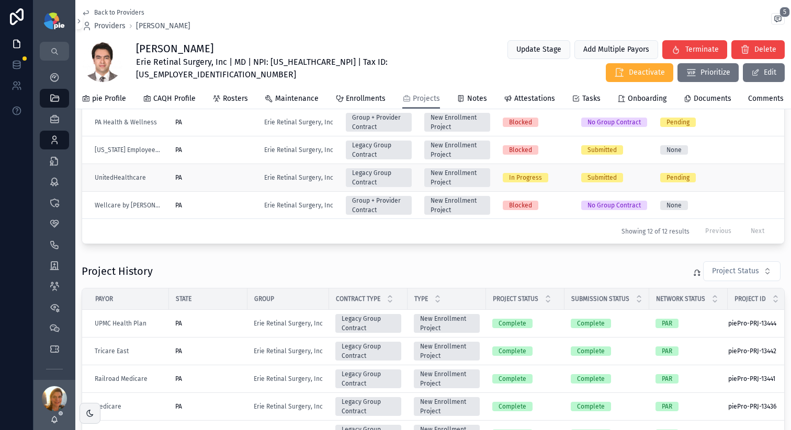
click at [220, 189] on td "PA" at bounding box center [213, 178] width 89 height 28
click at [221, 182] on div "PA" at bounding box center [213, 178] width 76 height 8
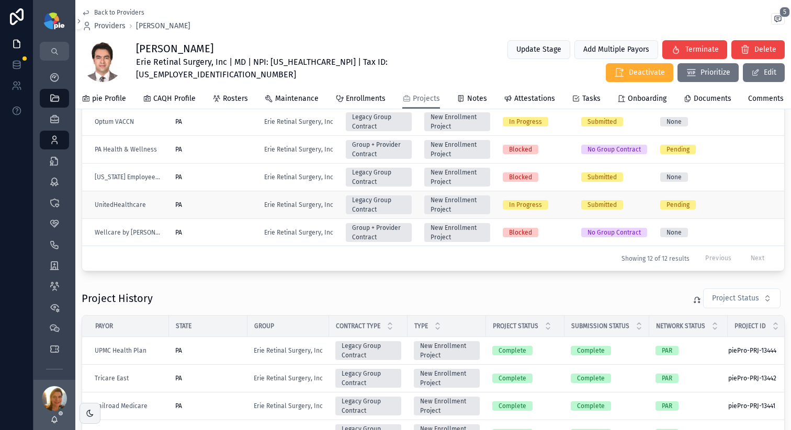
scroll to position [233, 0]
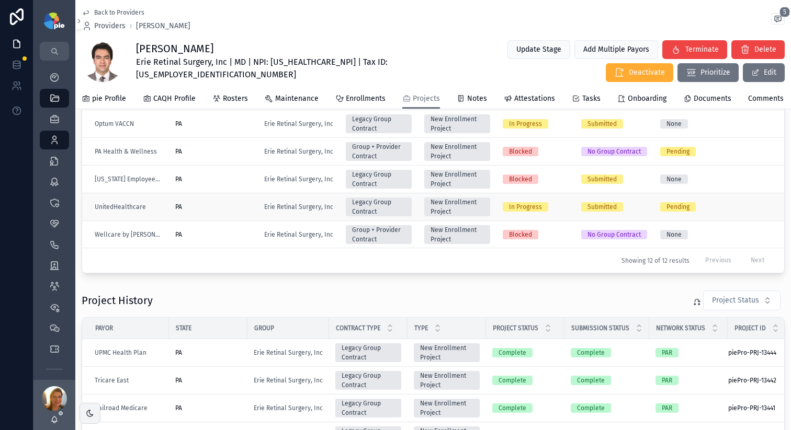
click at [231, 211] on div "PA" at bounding box center [213, 207] width 76 height 8
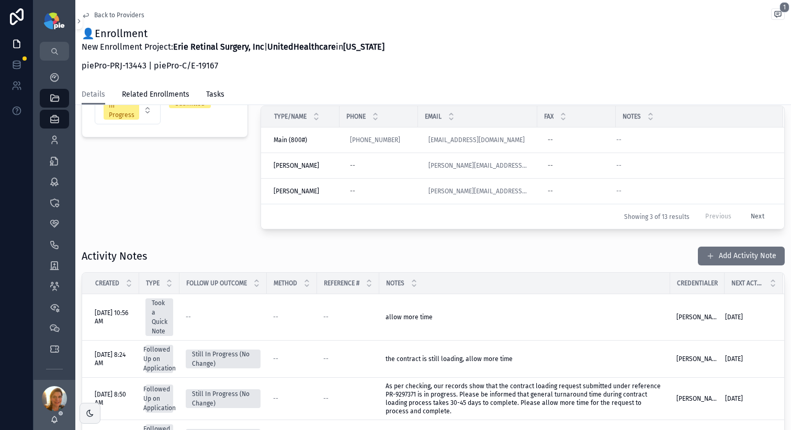
scroll to position [129, 0]
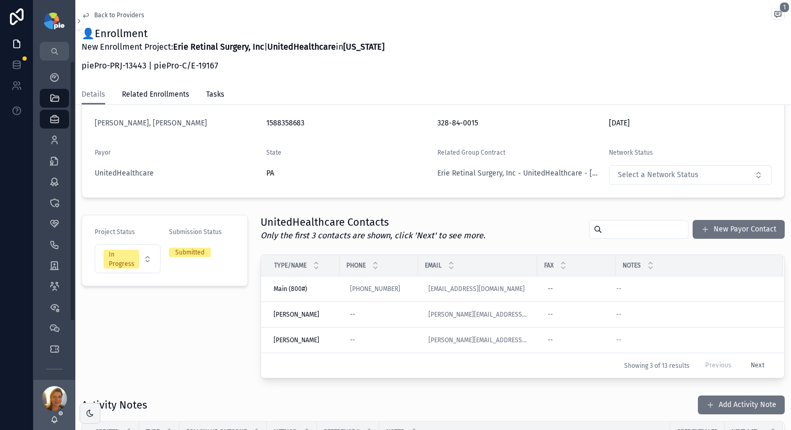
click at [333, 71] on p "piePro-PRJ-13443 | piePro-C/E-19167" at bounding box center [233, 66] width 303 height 13
click at [53, 139] on icon "scrollable content" at bounding box center [54, 140] width 10 height 10
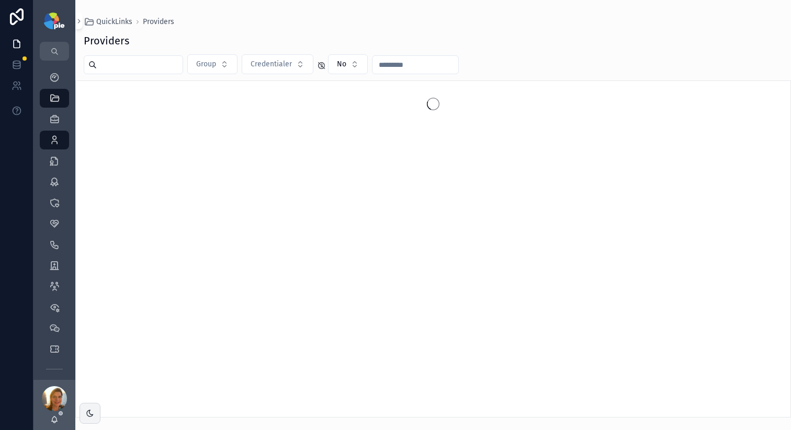
click at [151, 68] on input "scrollable content" at bounding box center [140, 65] width 86 height 15
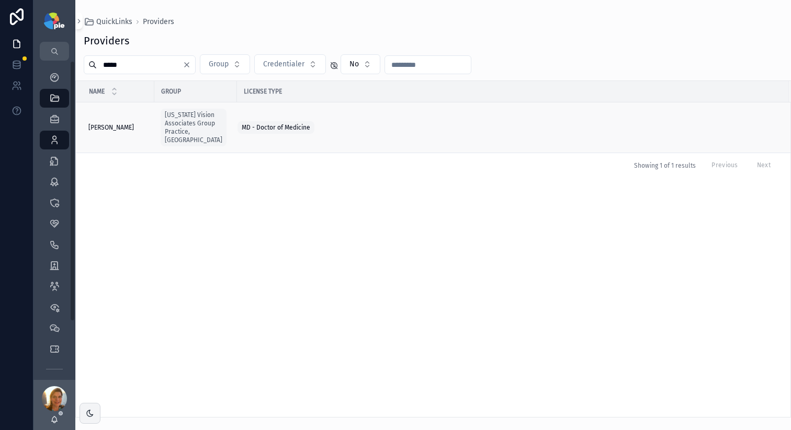
type input "*****"
click at [121, 123] on div "Silva, Amila Silva, Amila" at bounding box center [118, 127] width 60 height 8
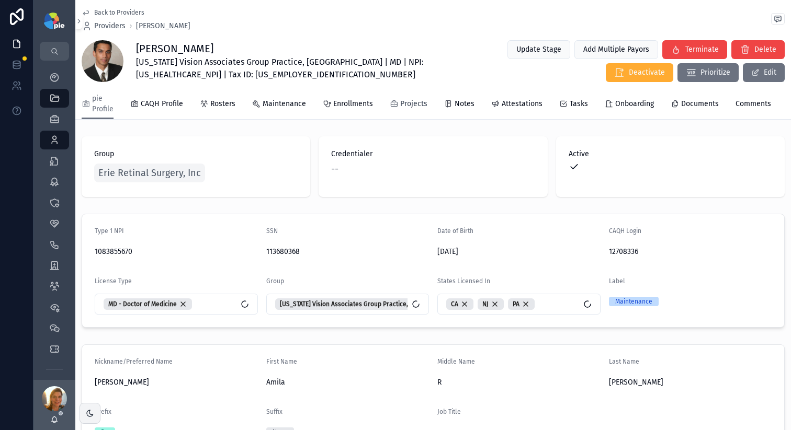
click at [393, 100] on icon "scrollable content" at bounding box center [394, 104] width 8 height 8
